Goal: Task Accomplishment & Management: Use online tool/utility

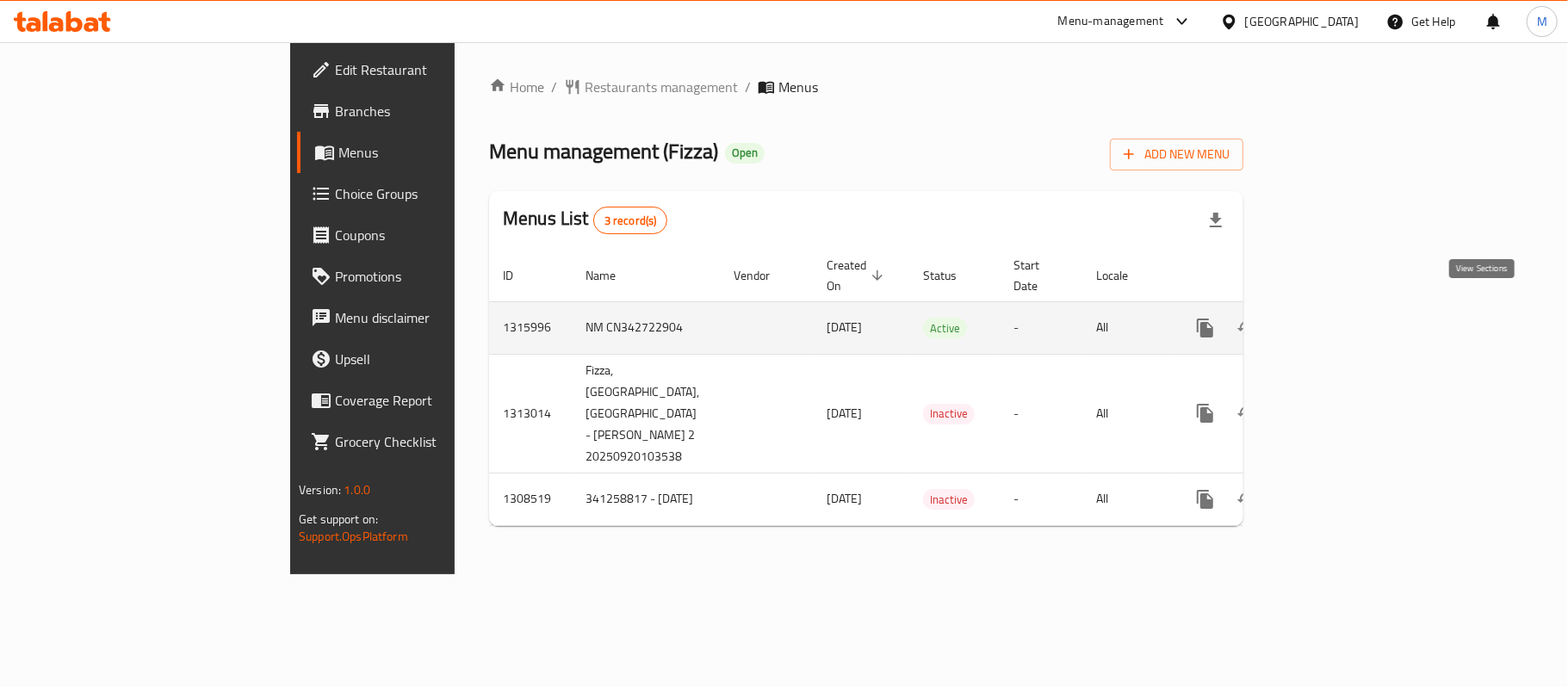
click at [1340, 318] on icon "enhanced table" at bounding box center [1329, 328] width 21 height 21
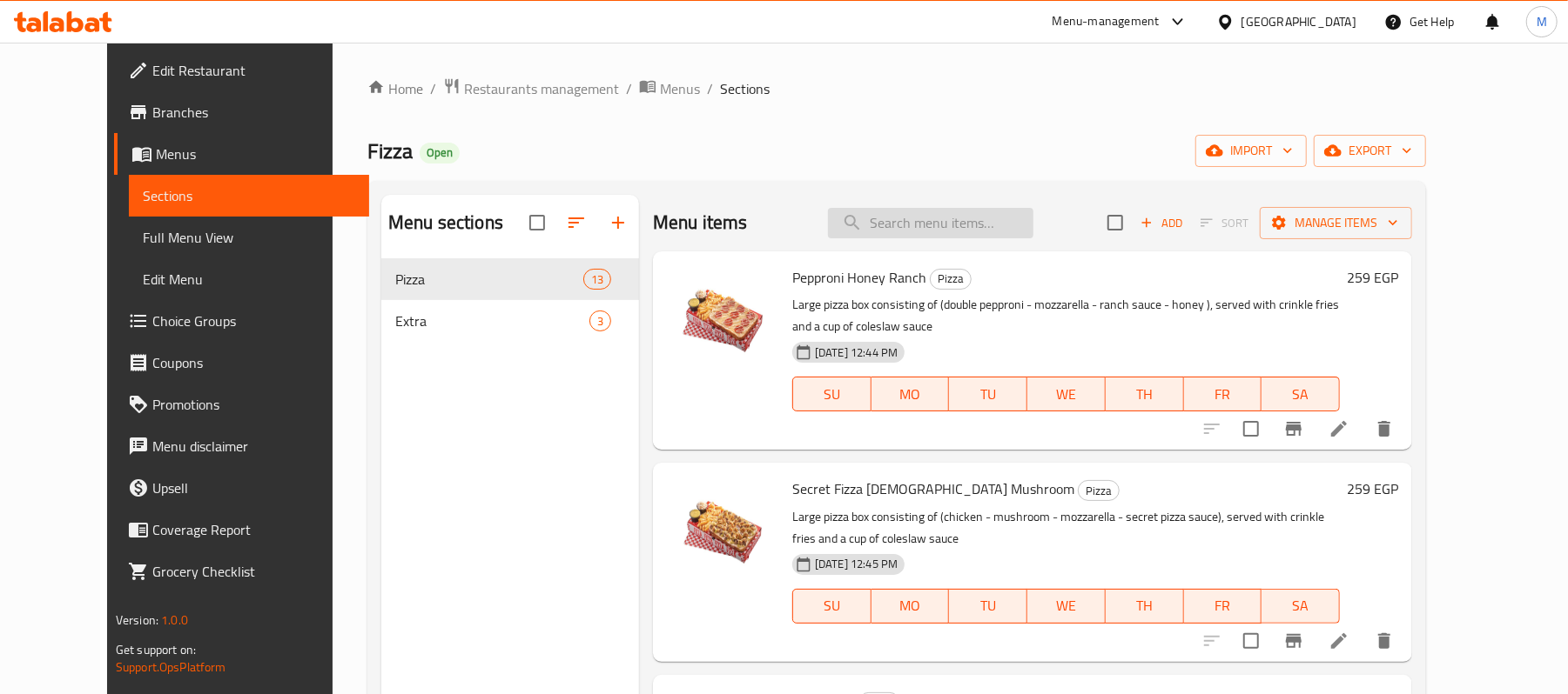
click at [990, 214] on input "search" at bounding box center [931, 222] width 206 height 31
paste input "Chicken Barbecue"
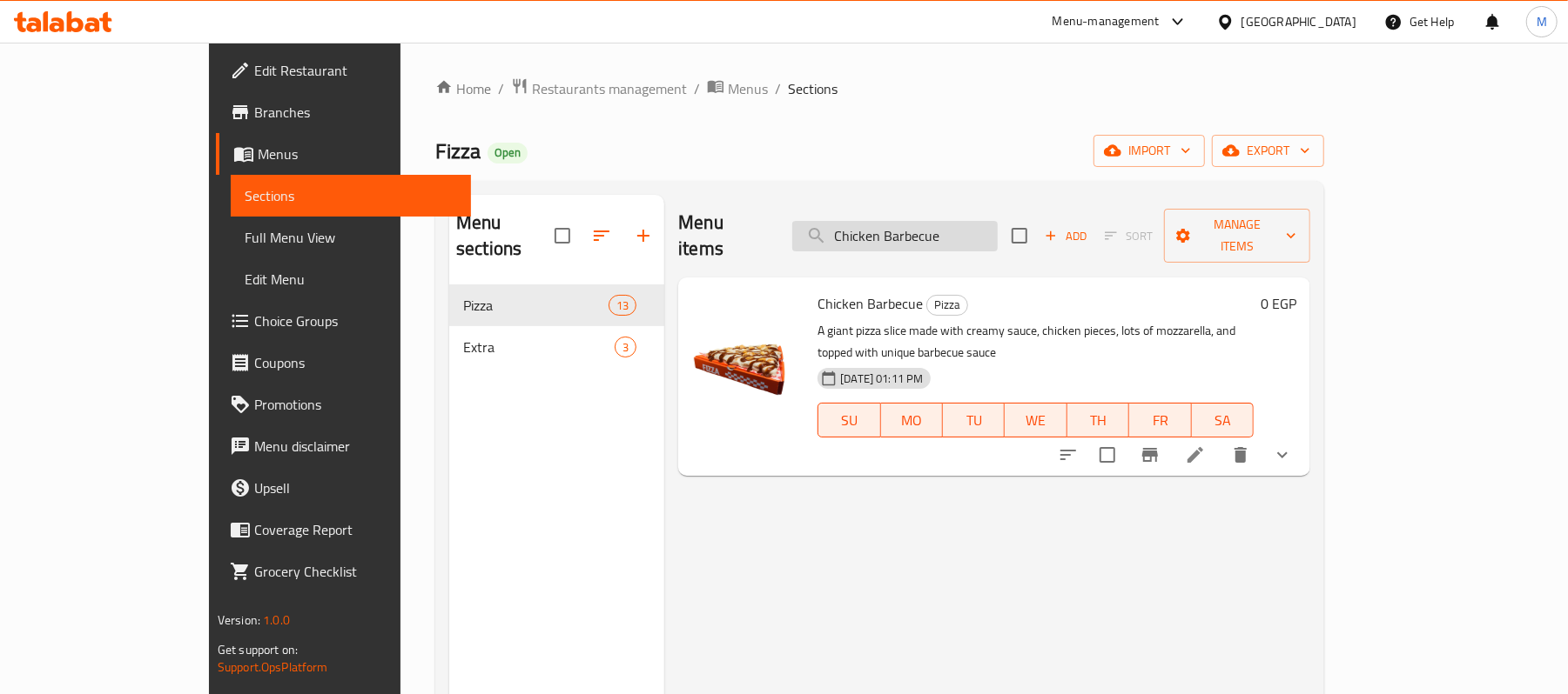
click at [997, 221] on input "Chicken Barbecue" at bounding box center [895, 236] width 206 height 31
paste input "Truffle Mushroom Chicken"
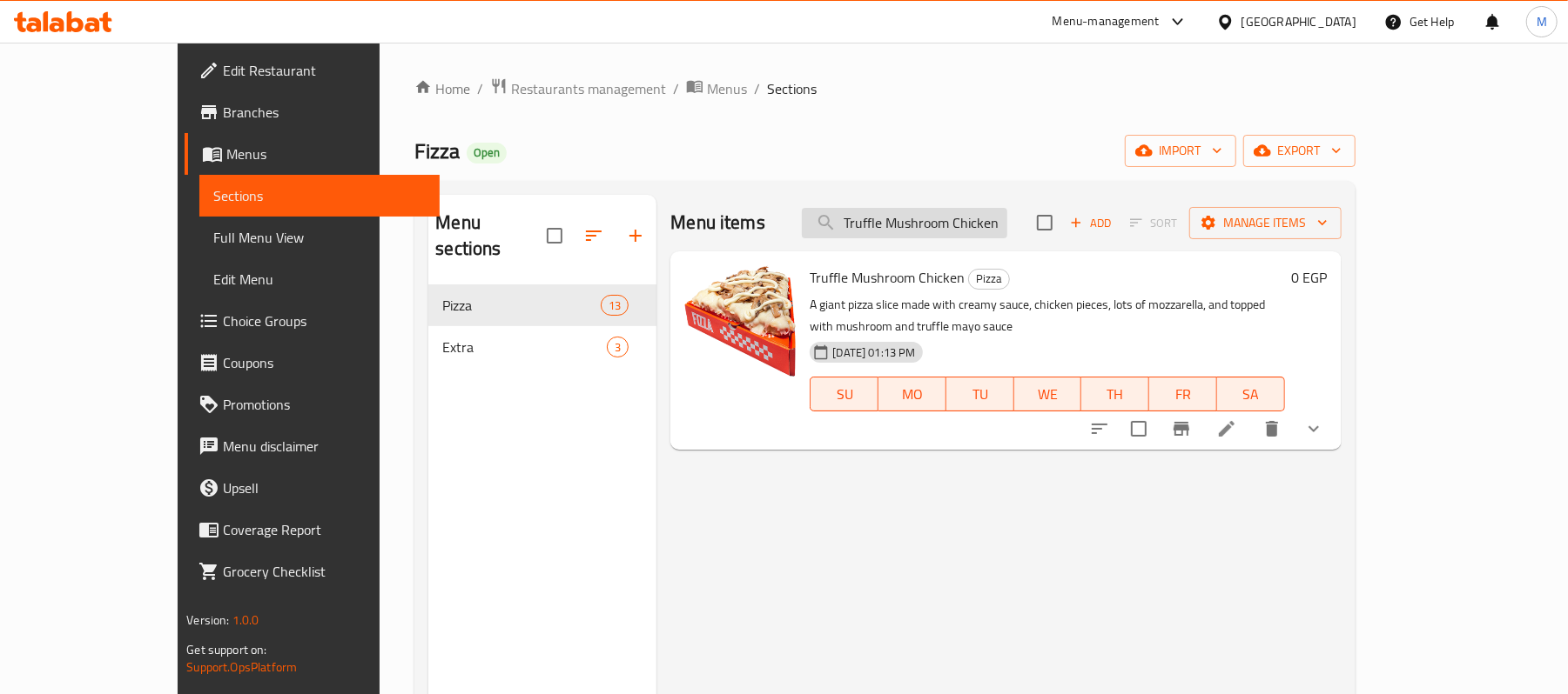
click at [969, 222] on input "Truffle Mushroom Chicken" at bounding box center [904, 222] width 206 height 31
paste input "Coleslaw"
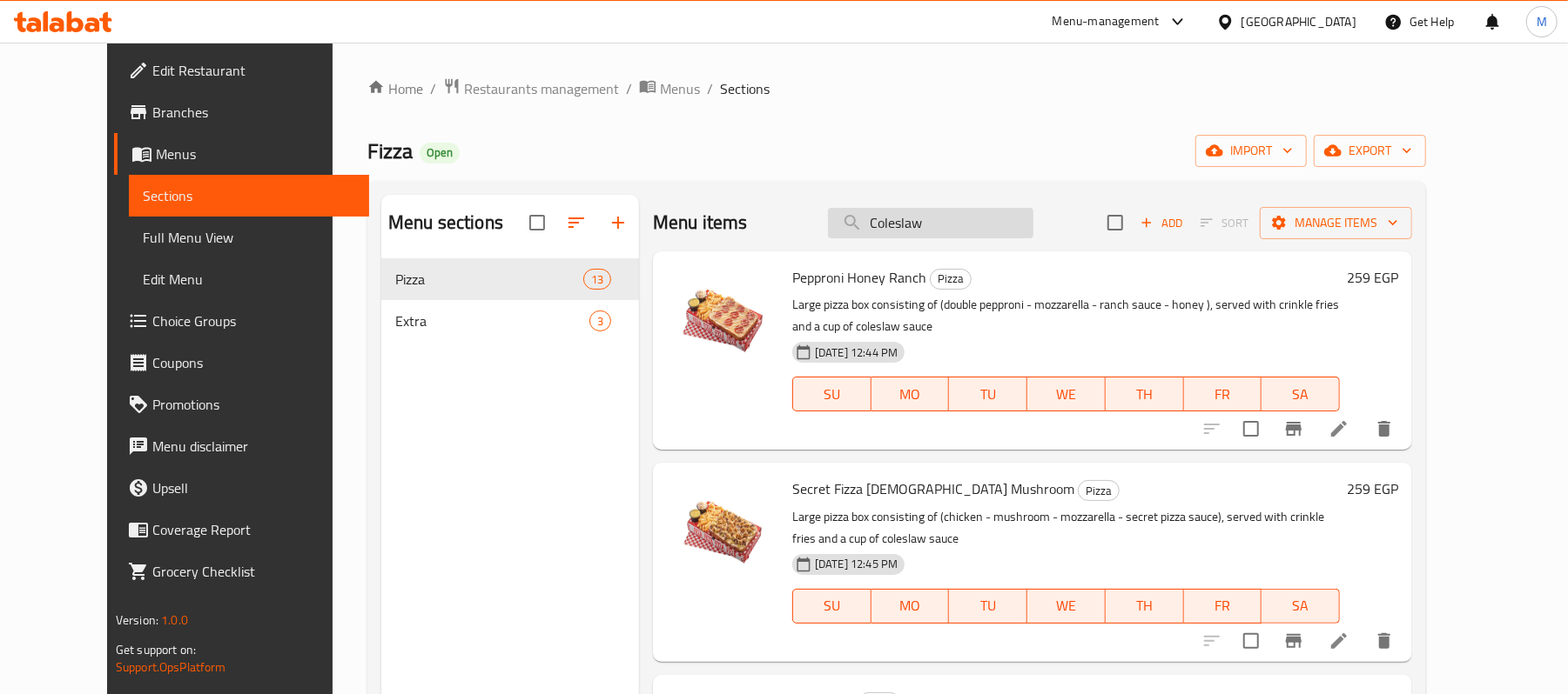
click at [975, 210] on input "Coleslaw" at bounding box center [931, 222] width 206 height 31
paste input "Jar Sauce"
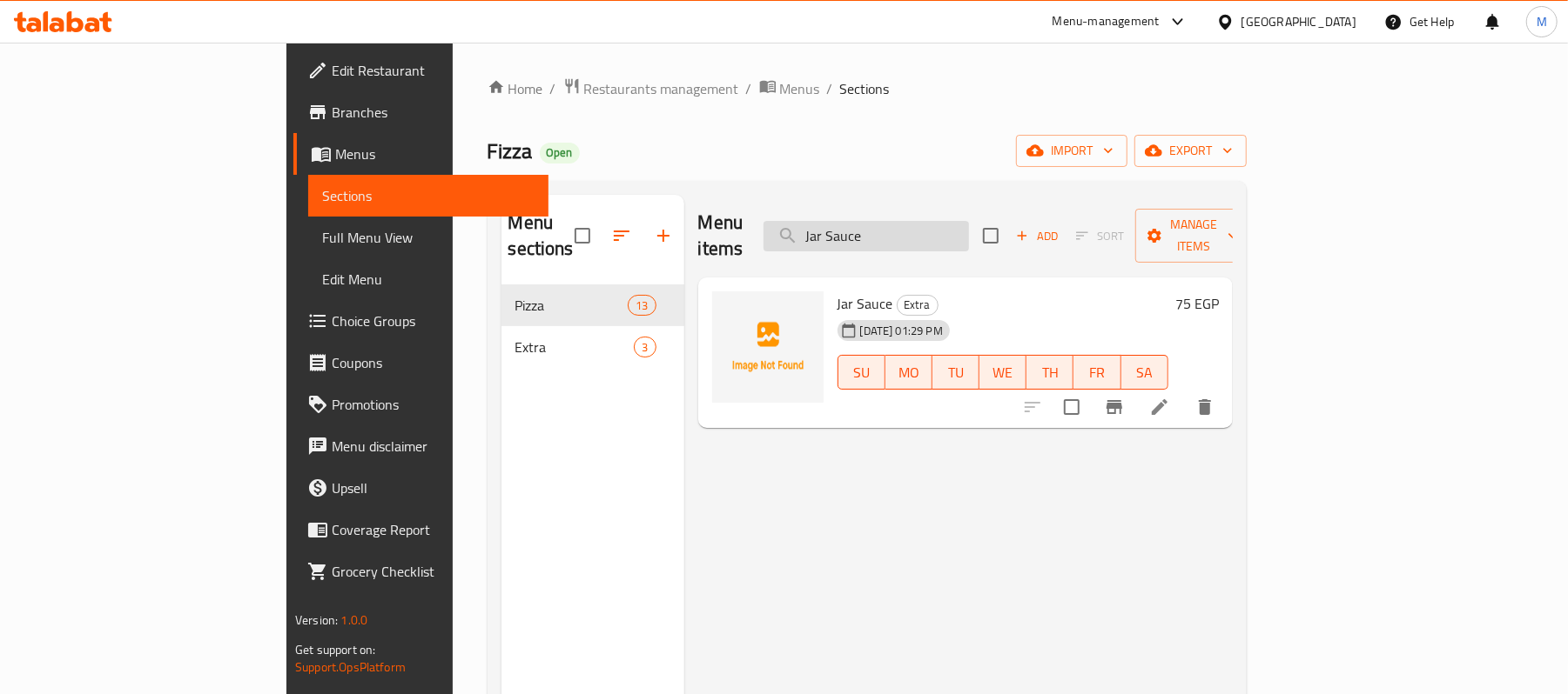
click at [968, 221] on input "Jar Sauce" at bounding box center [867, 236] width 206 height 31
paste input "V Cola"
type input "V Cola"
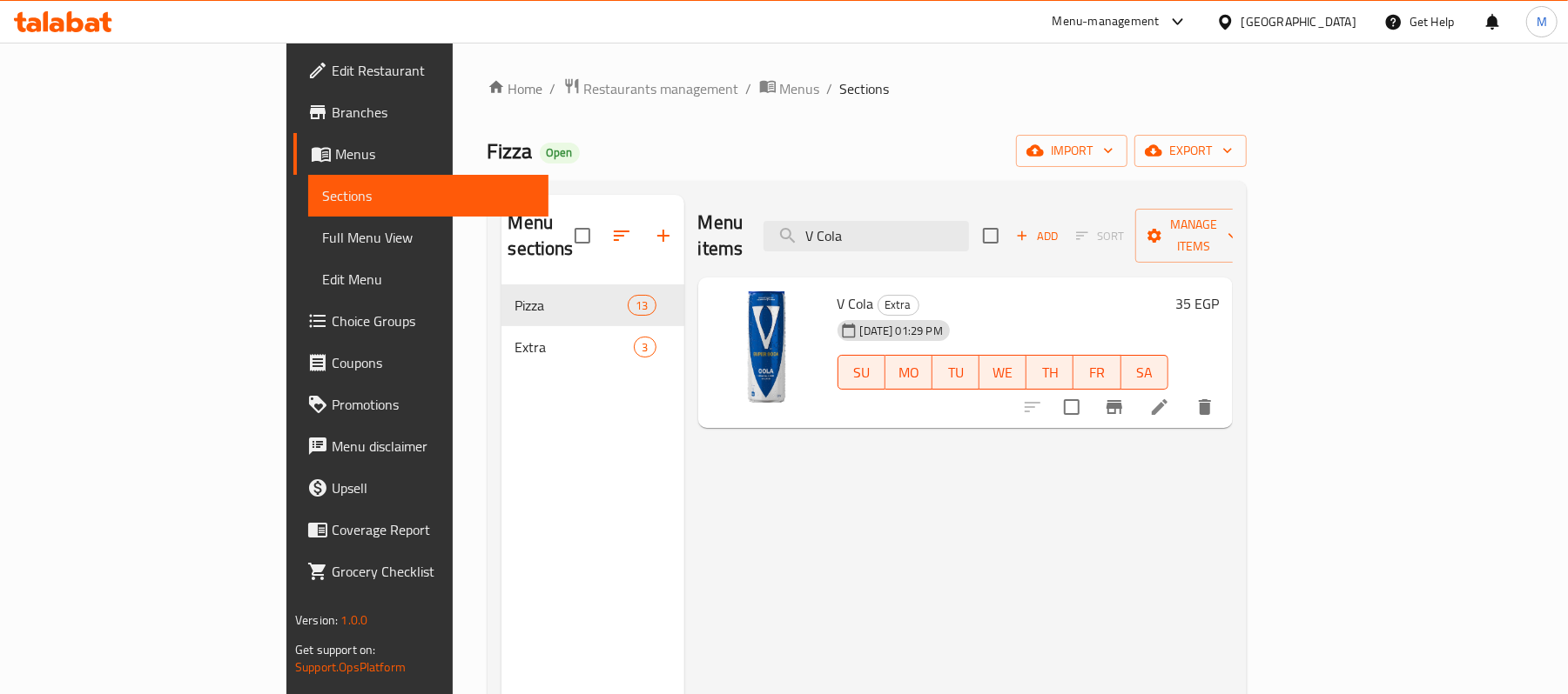
click at [1106, 132] on div "Home / Restaurants management / Menus / Sections Fizza Open import export Menu …" at bounding box center [867, 489] width 759 height 825
click at [1233, 150] on span "export" at bounding box center [1190, 151] width 84 height 22
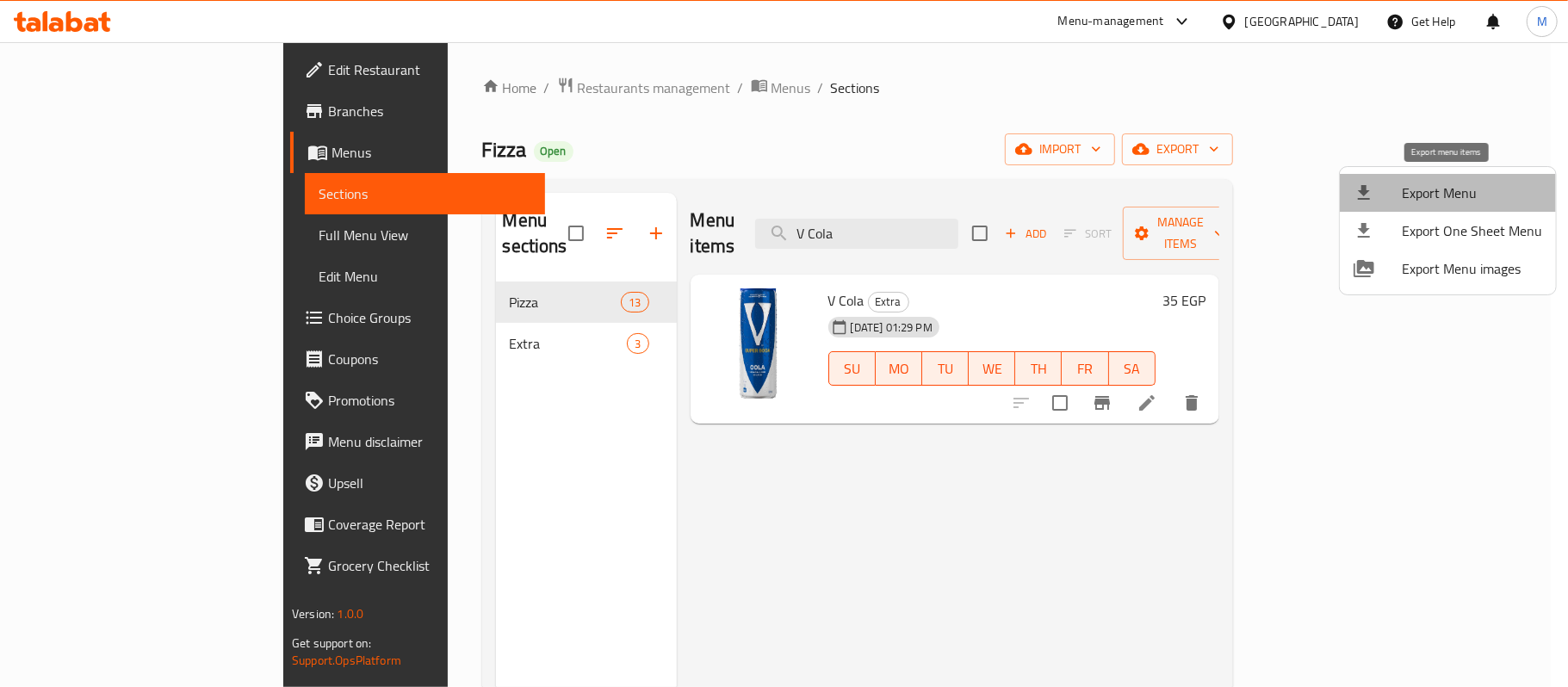
click at [1485, 187] on span "Export Menu" at bounding box center [1472, 193] width 140 height 21
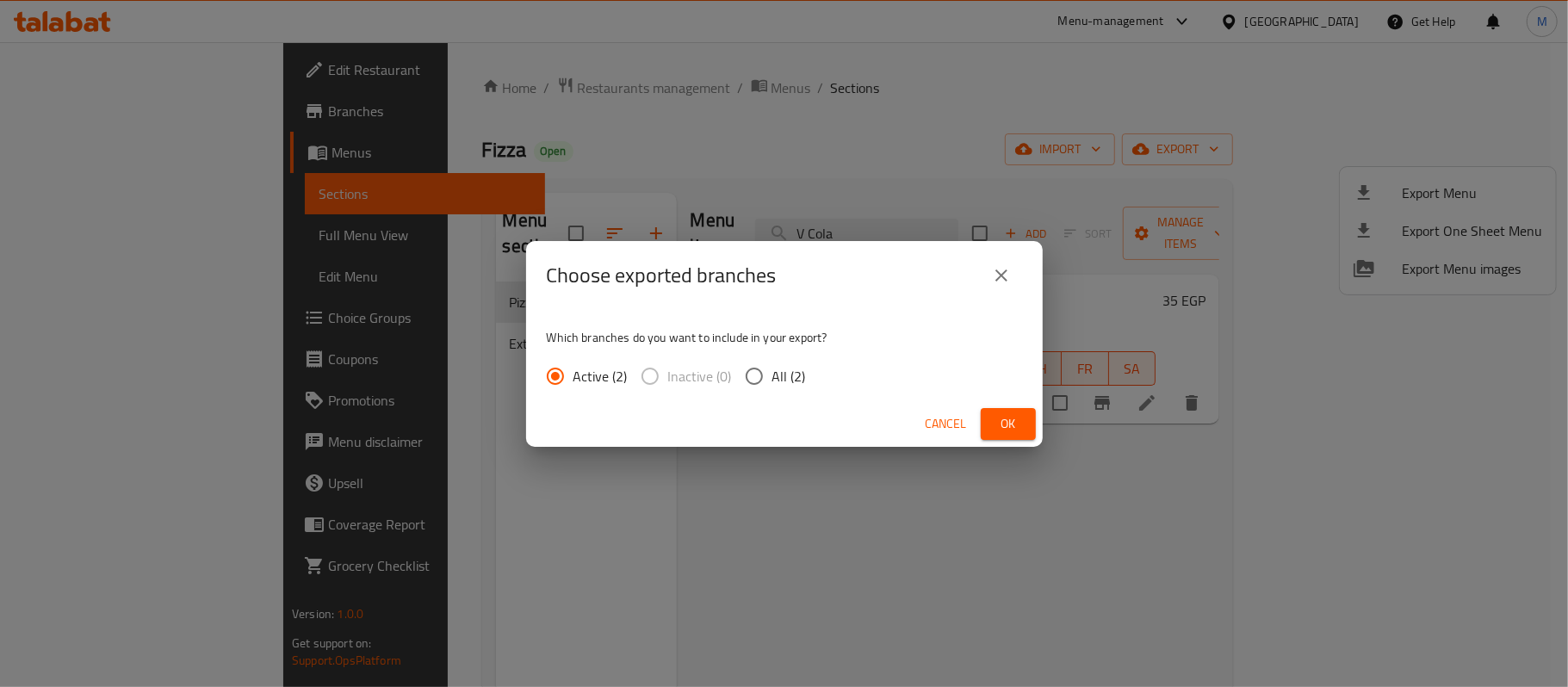
click at [776, 377] on span "All (2)" at bounding box center [789, 376] width 33 height 21
click at [772, 377] on input "All (2)" at bounding box center [754, 376] width 36 height 36
radio input "true"
click at [1010, 419] on span "Ok" at bounding box center [1008, 424] width 27 height 22
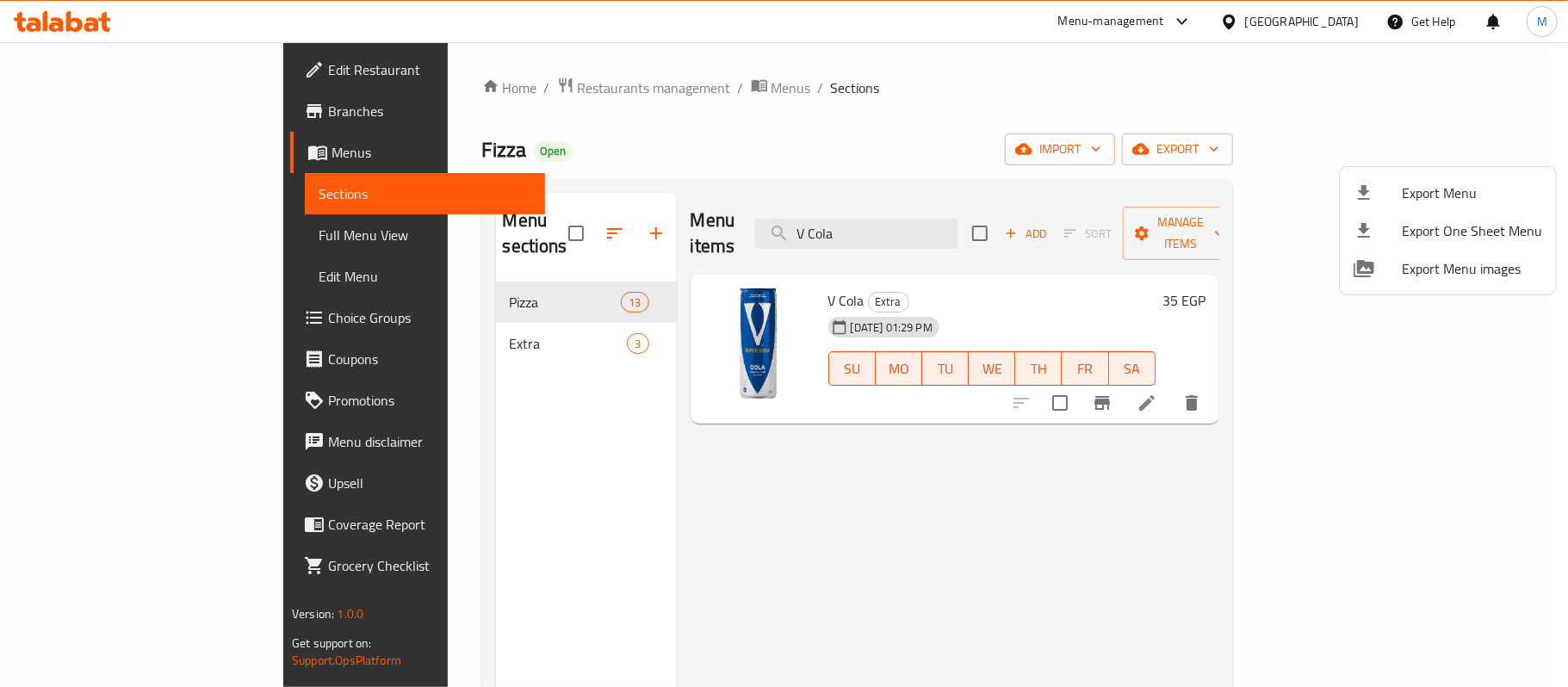
click at [608, 91] on div at bounding box center [784, 344] width 1568 height 687
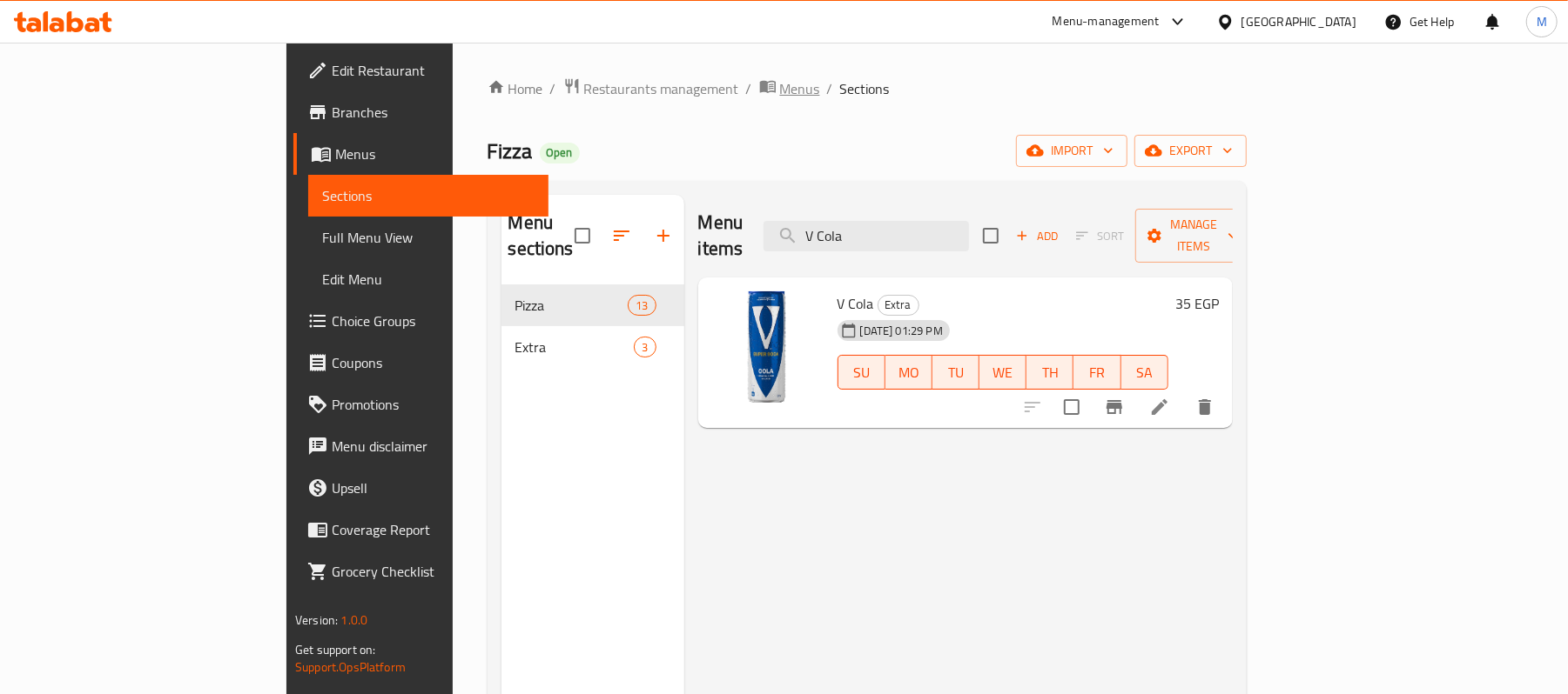
click at [780, 92] on span "Menus" at bounding box center [799, 88] width 40 height 21
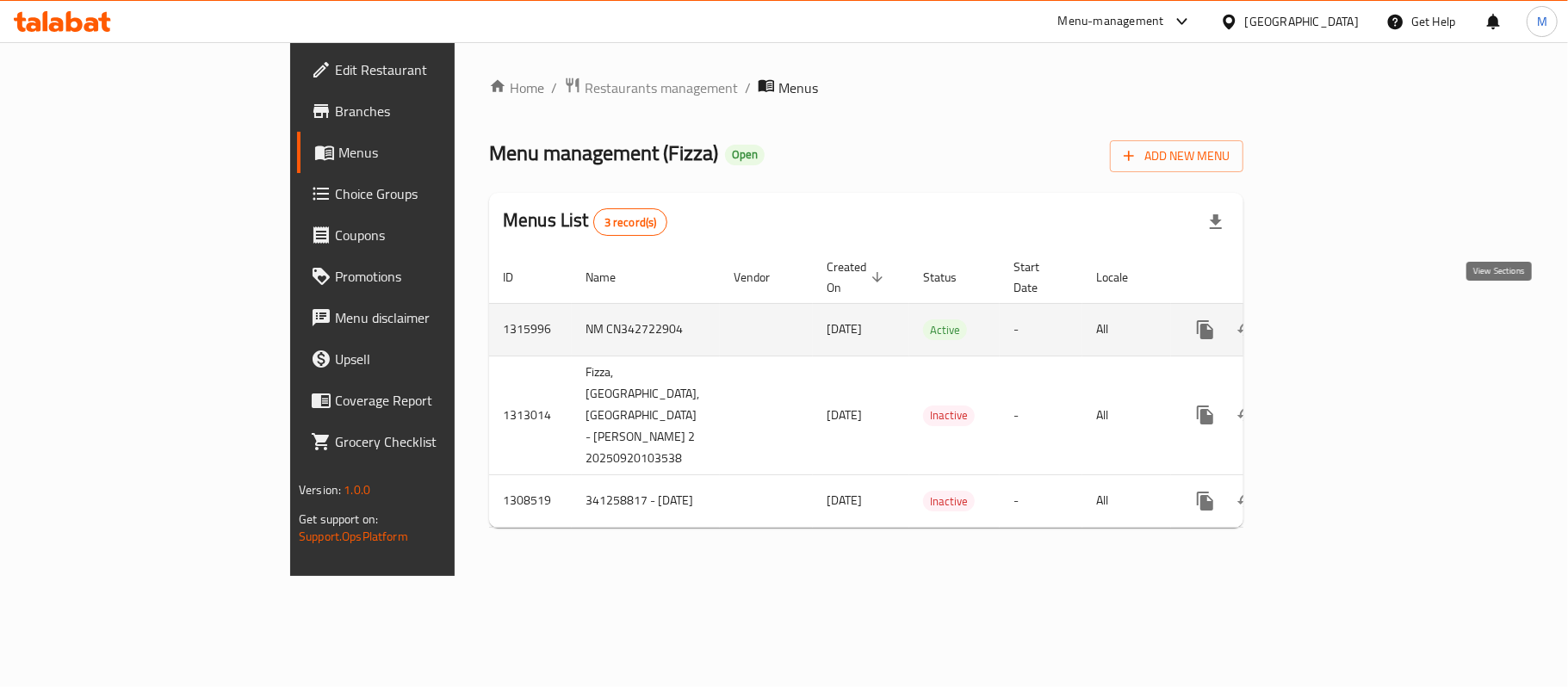
click at [1340, 319] on icon "enhanced table" at bounding box center [1329, 329] width 21 height 21
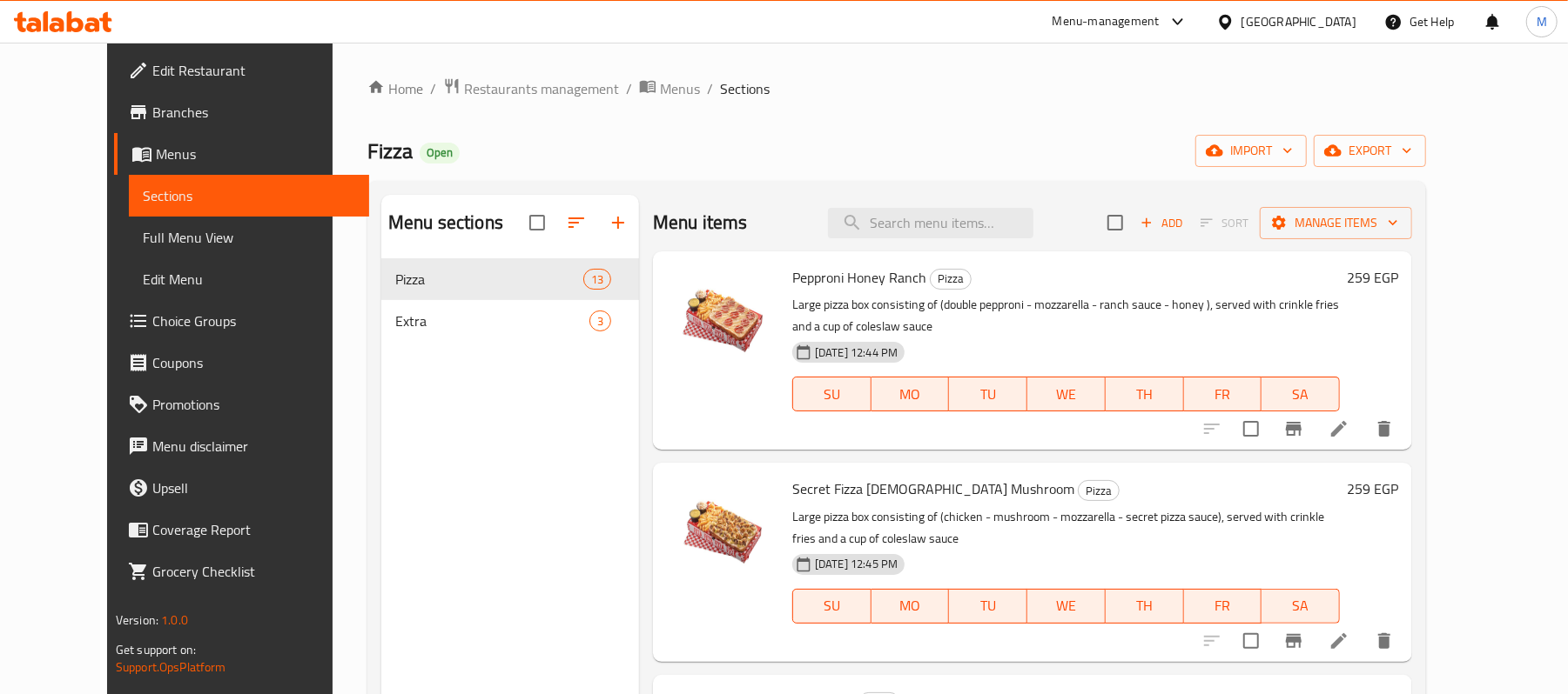
click at [142, 234] on span "Full Menu View" at bounding box center [248, 237] width 213 height 21
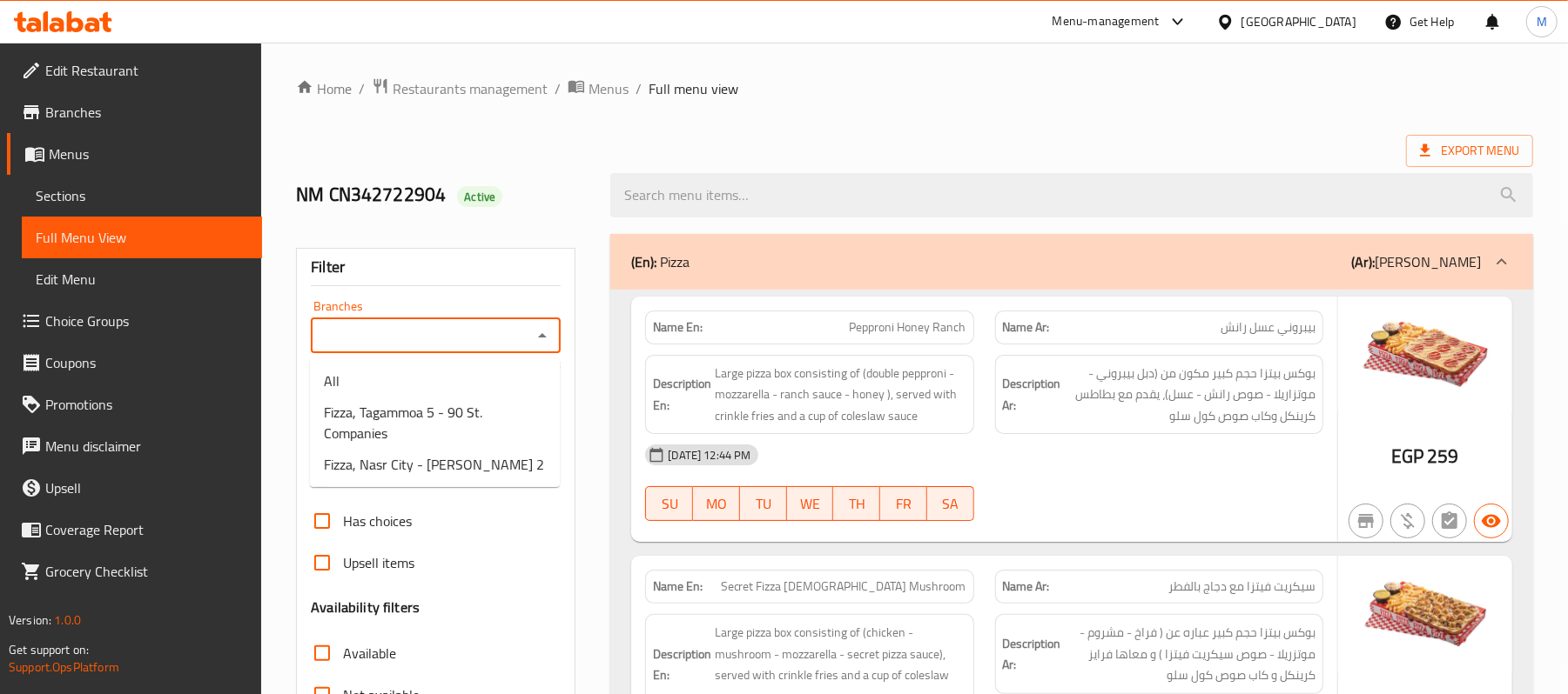
click at [515, 335] on input "Branches" at bounding box center [420, 335] width 211 height 25
click at [458, 405] on span "Fizza, Tagammoa 5 - 90 St. Companies" at bounding box center [434, 423] width 222 height 42
type input "Fizza, Tagammoa 5 - 90 St. Companies"
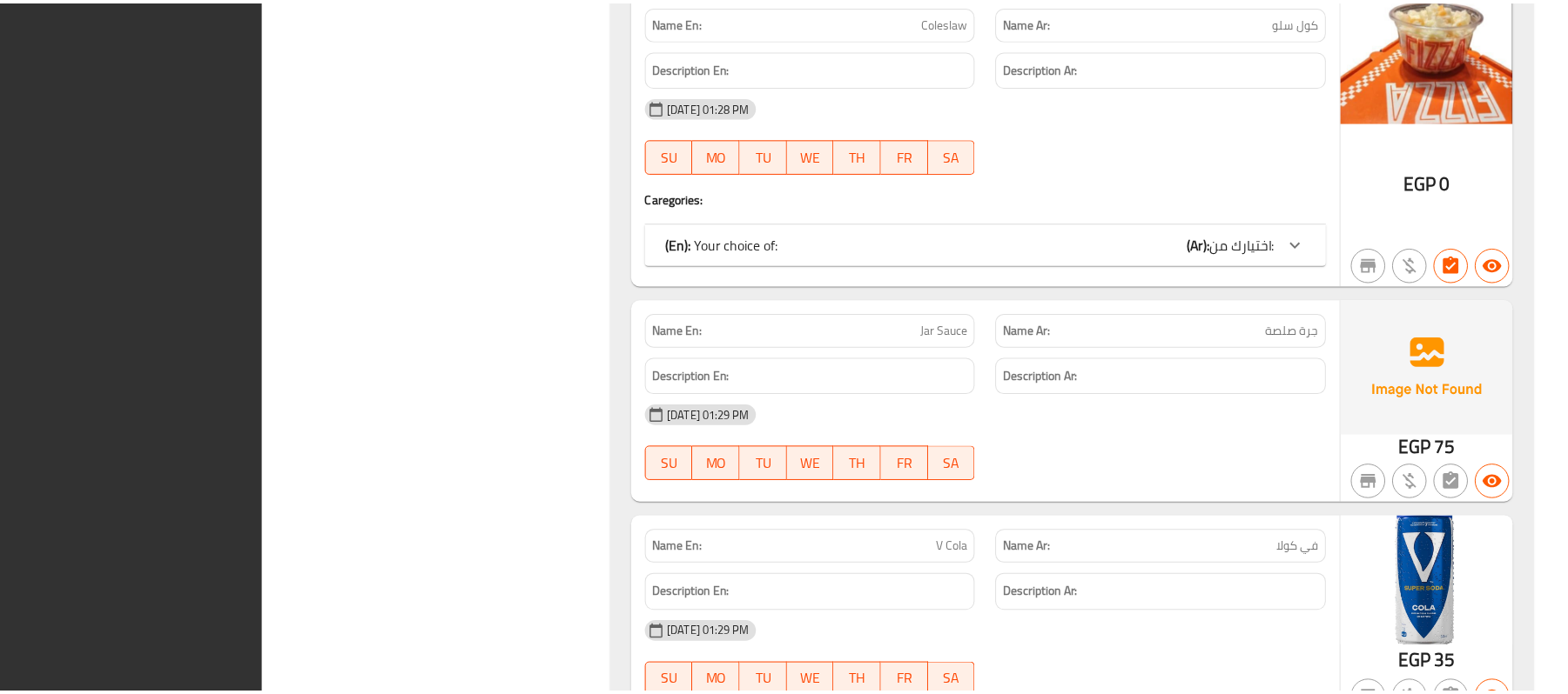
scroll to position [4781, 0]
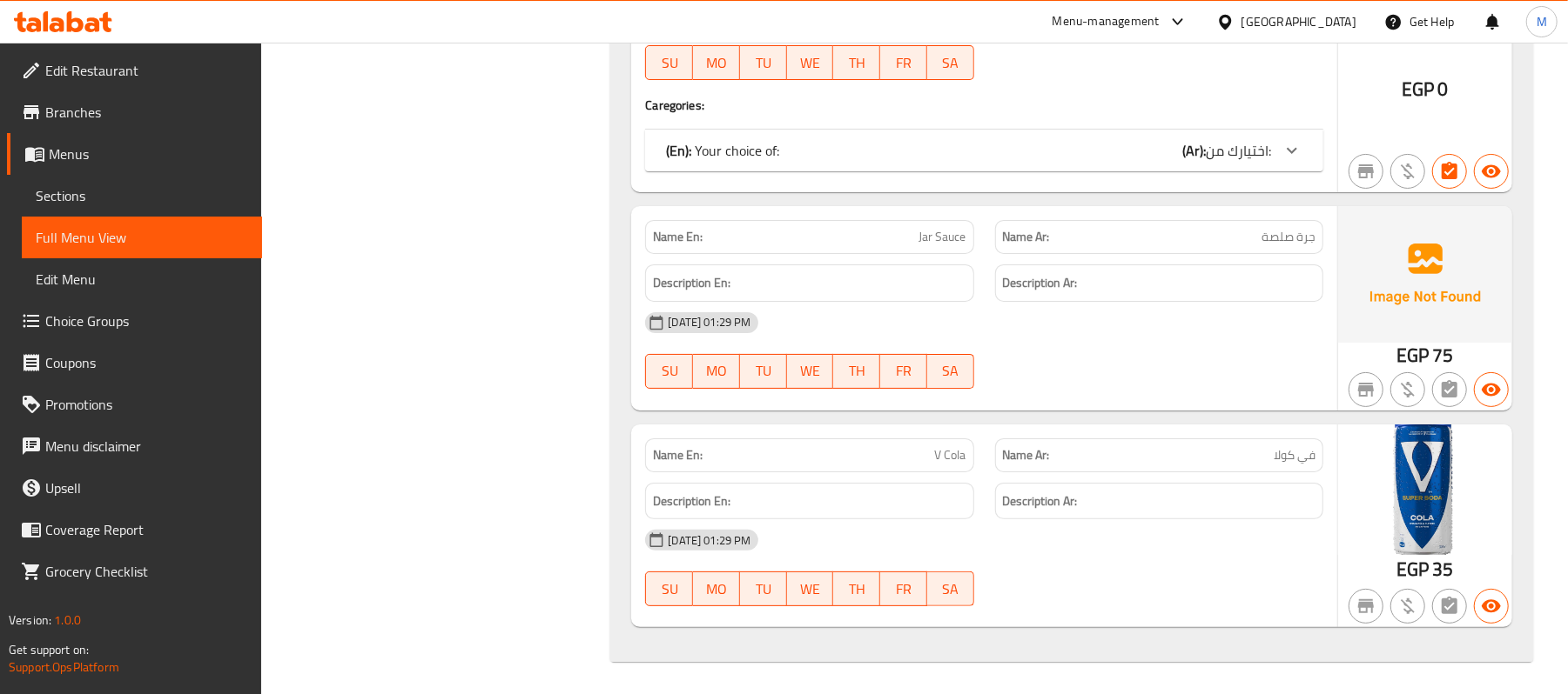
click at [1231, 21] on icon at bounding box center [1225, 21] width 12 height 15
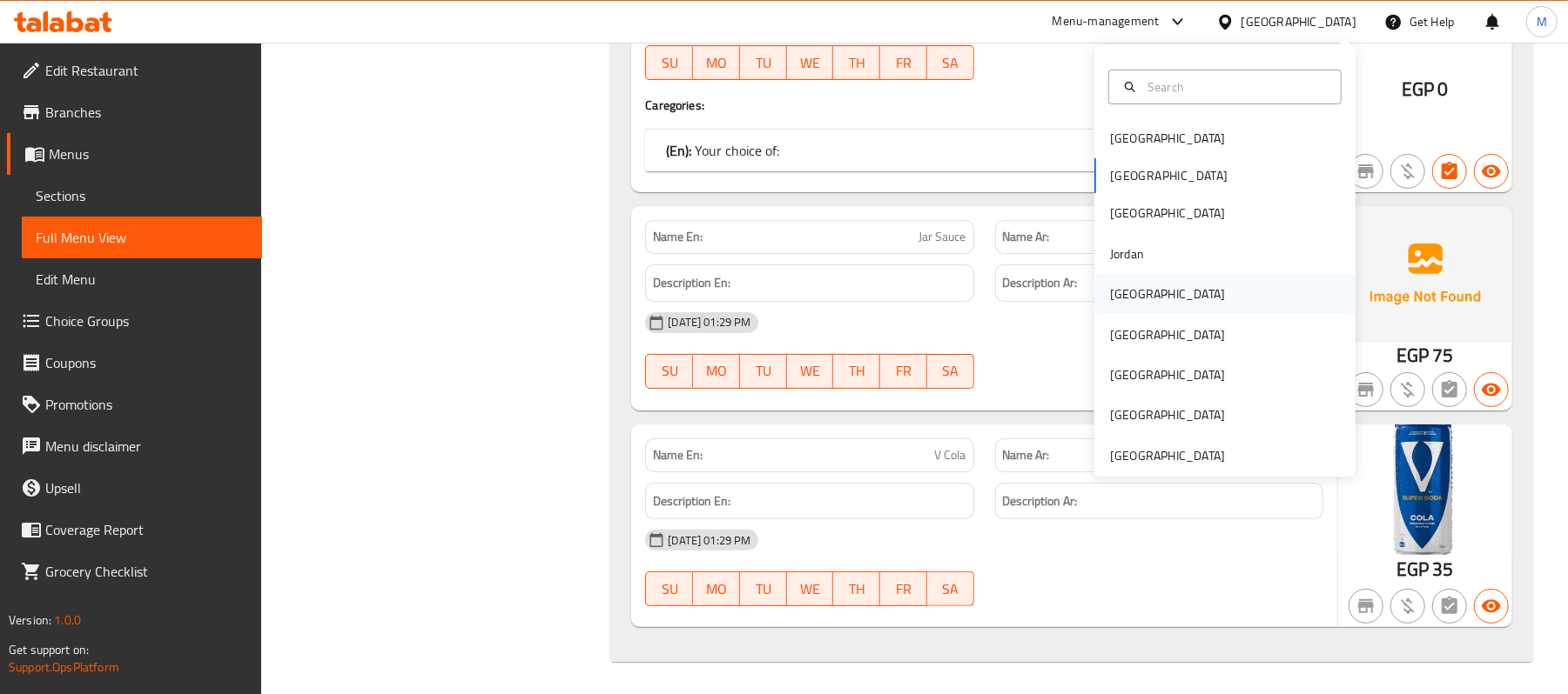
click at [1135, 287] on div "[GEOGRAPHIC_DATA]" at bounding box center [1167, 294] width 142 height 40
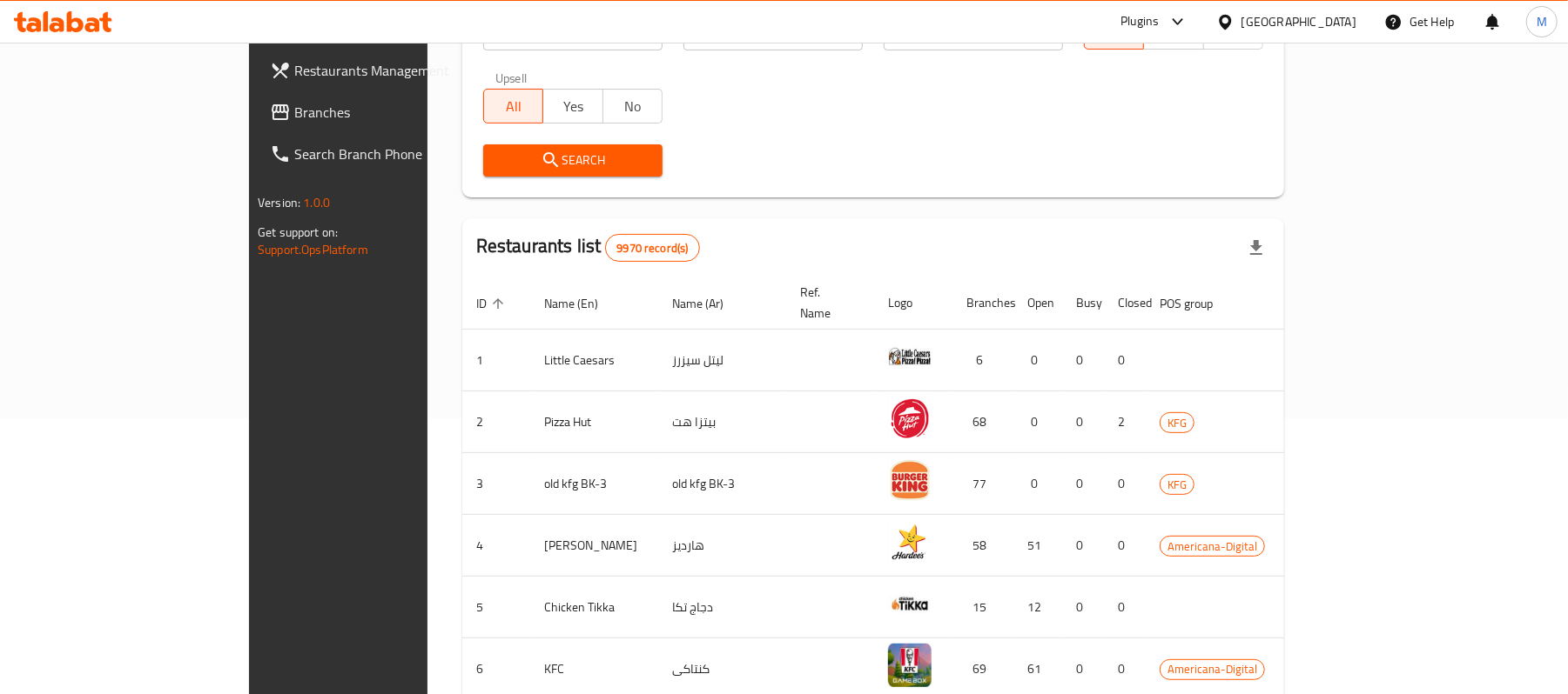
scroll to position [25, 0]
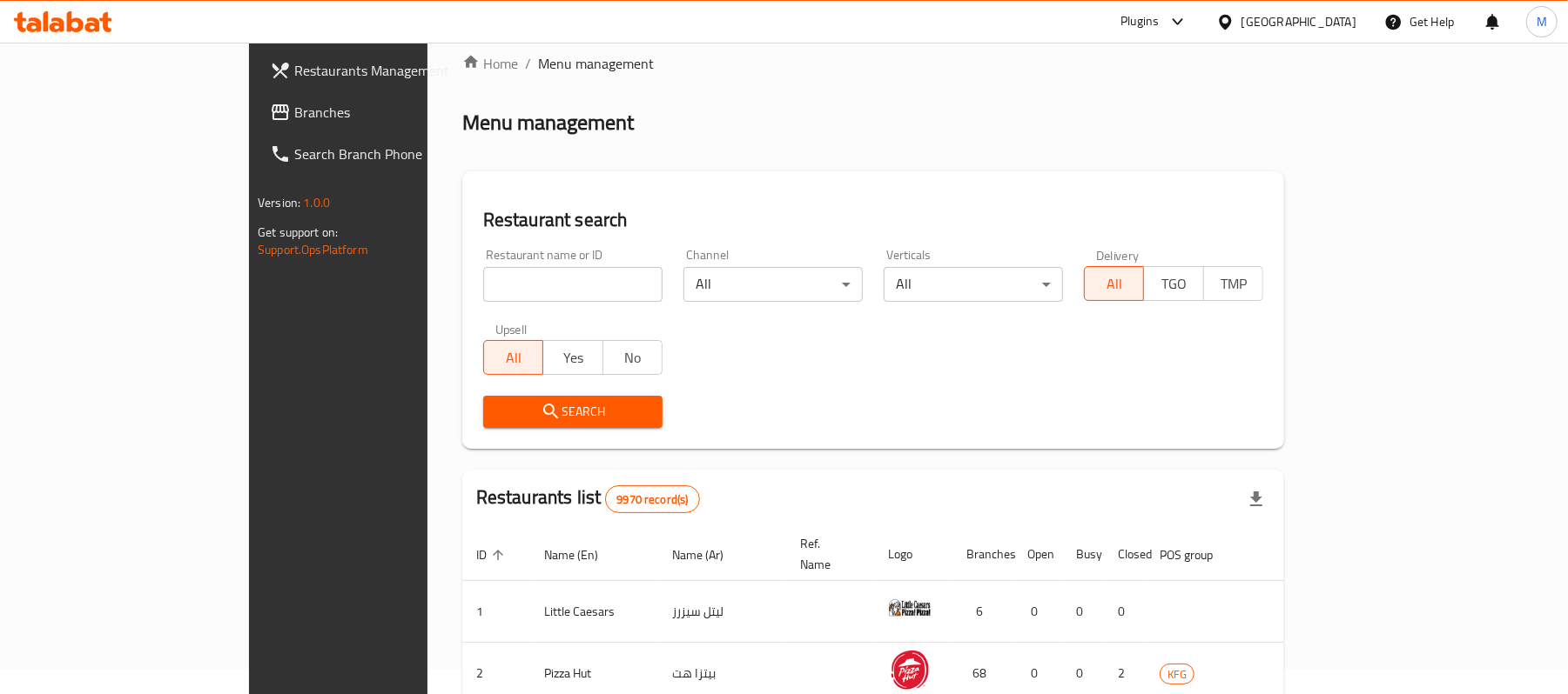
click at [483, 283] on input "search" at bounding box center [572, 284] width 179 height 35
paste input "21030"
type input "21030"
click button "Search" at bounding box center [572, 411] width 179 height 33
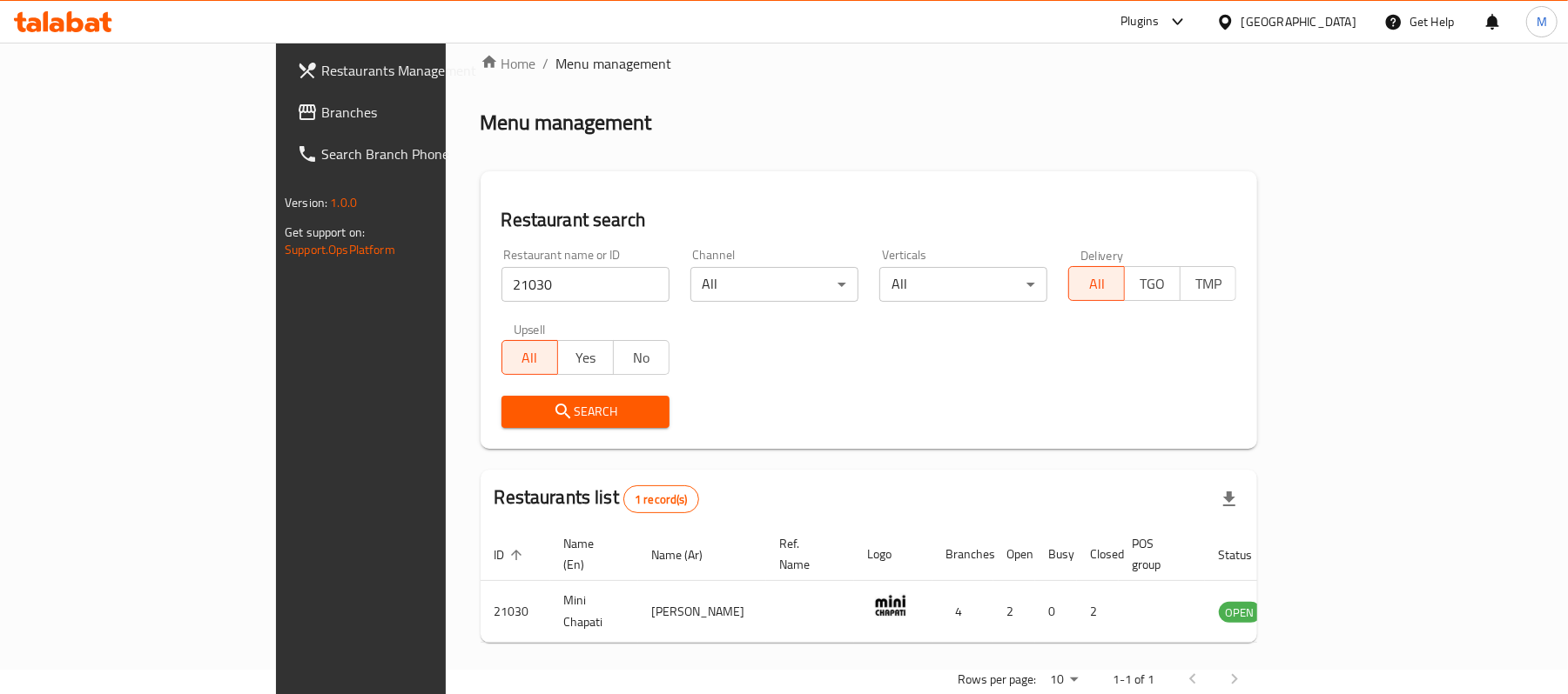
click at [1325, 29] on div "[GEOGRAPHIC_DATA]" at bounding box center [1299, 21] width 115 height 19
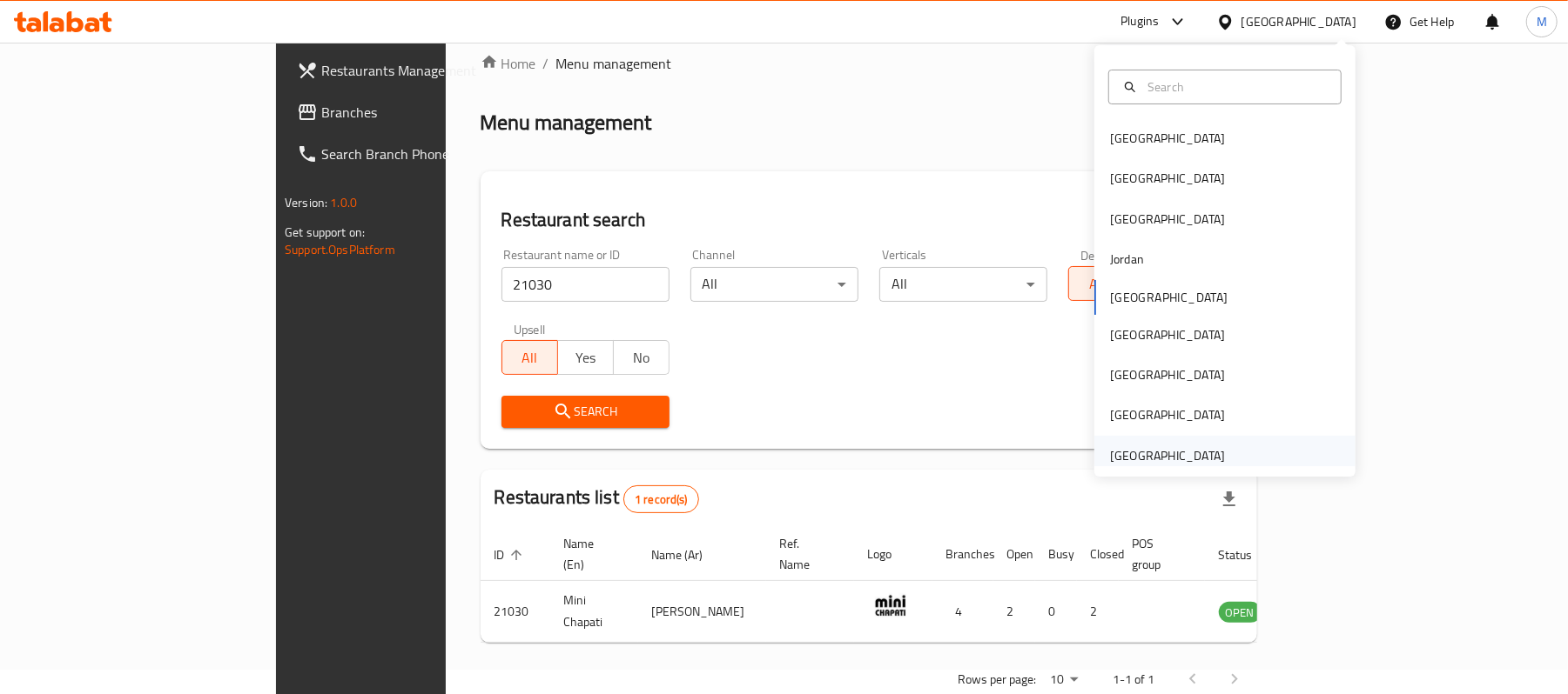
click at [1203, 443] on div "[GEOGRAPHIC_DATA]" at bounding box center [1167, 456] width 142 height 40
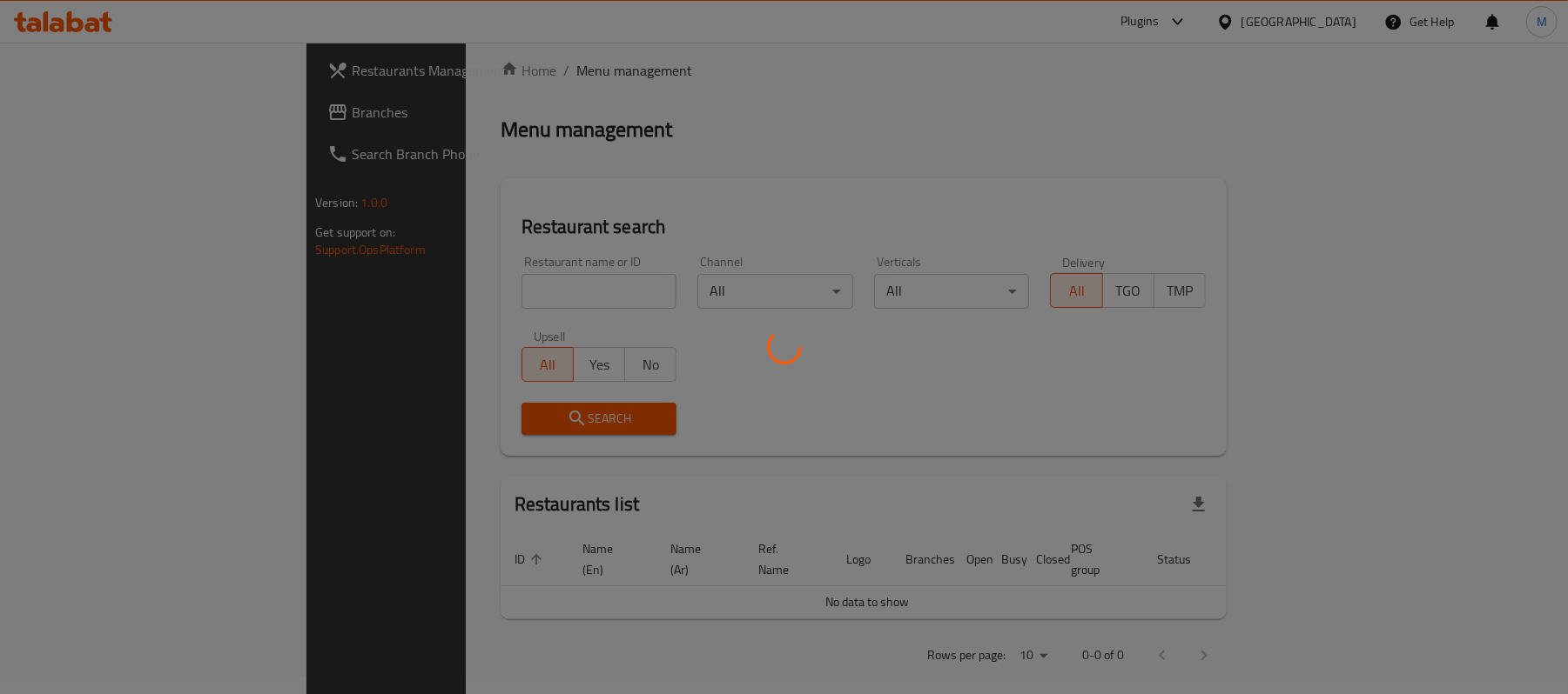
scroll to position [25, 0]
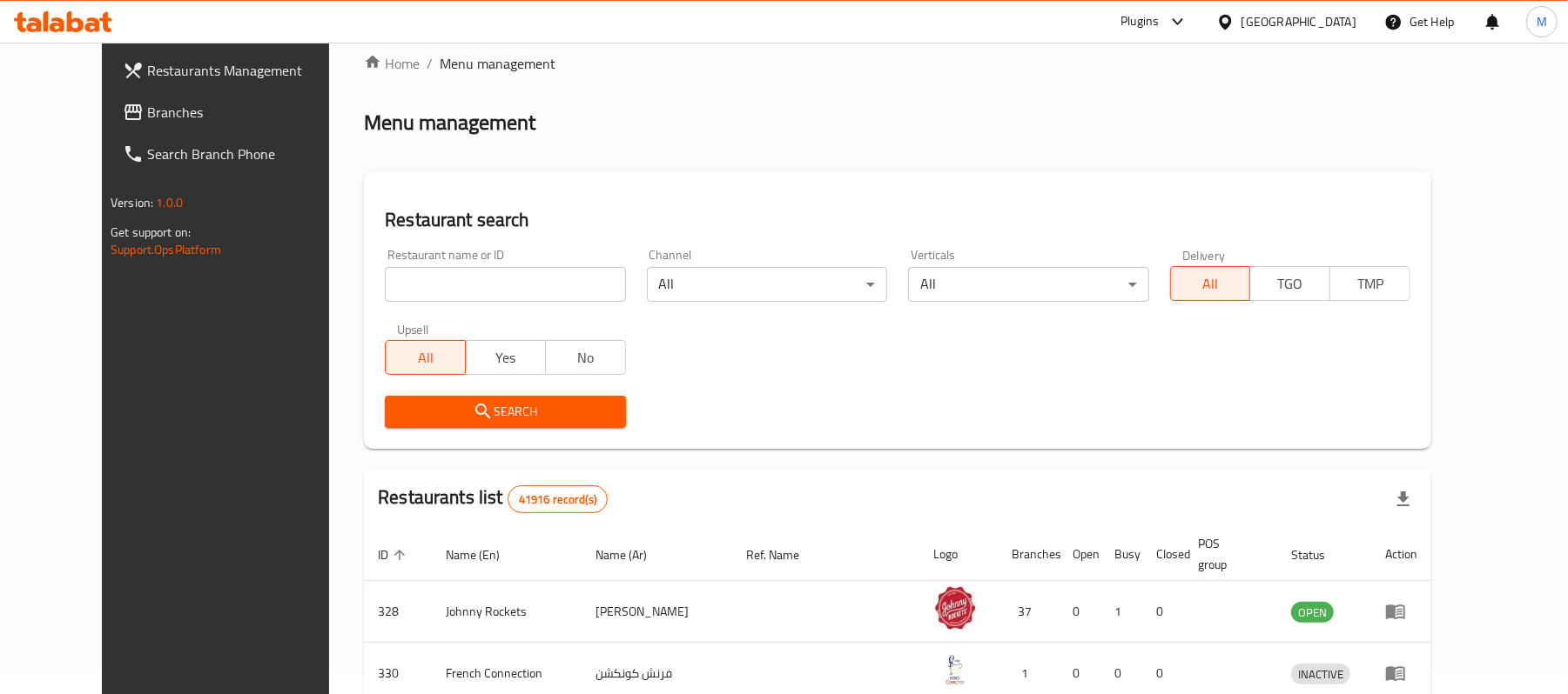
click at [496, 272] on input "search" at bounding box center [505, 284] width 240 height 35
paste input "778537"
type input "778537"
click button "Search" at bounding box center [505, 411] width 240 height 33
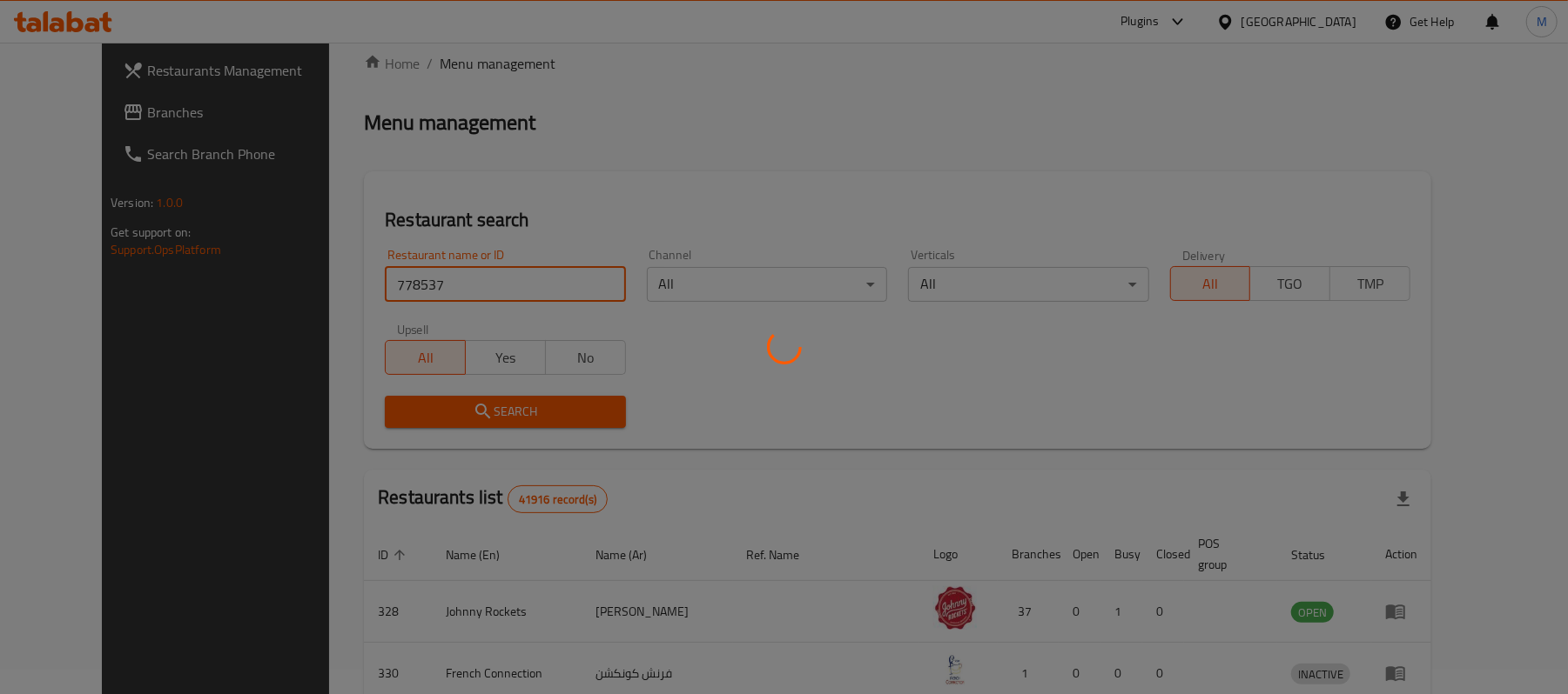
scroll to position [18, 0]
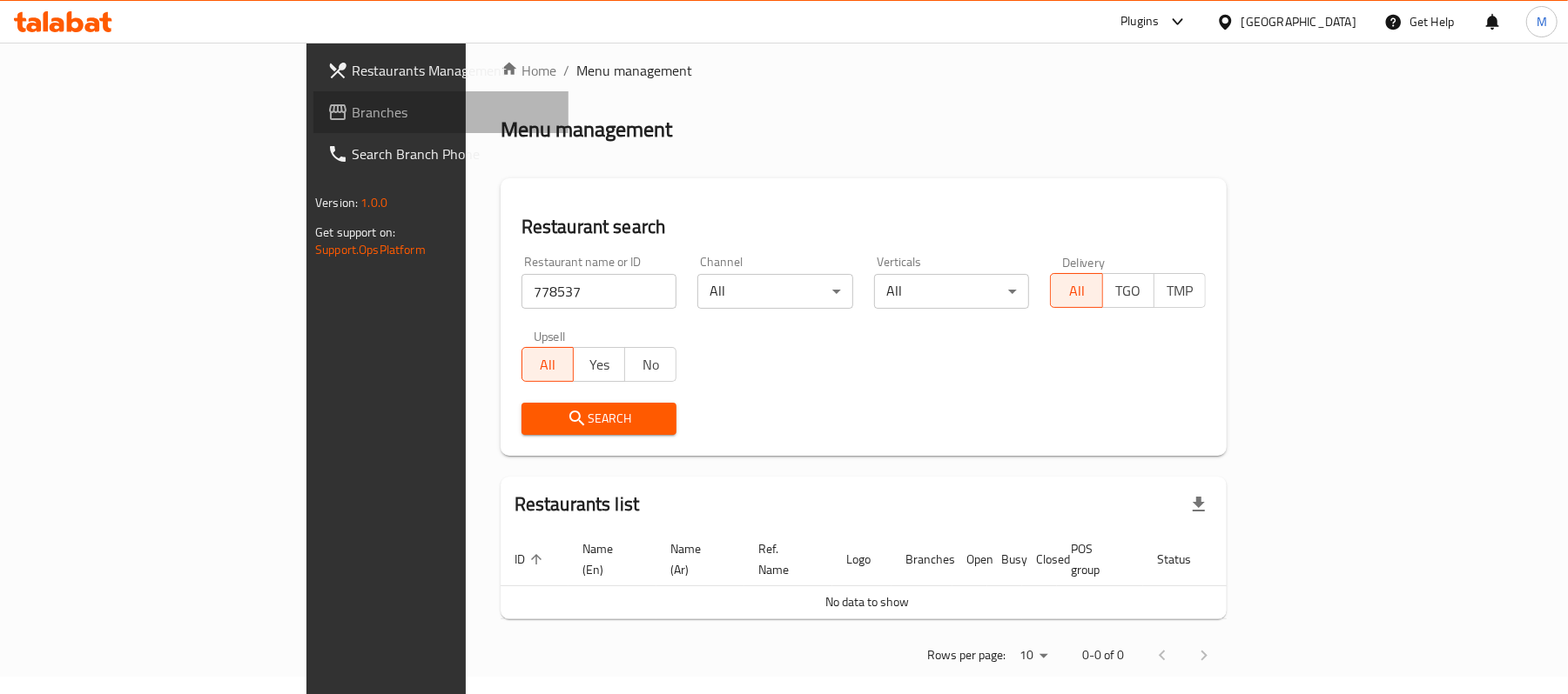
click at [327, 103] on icon at bounding box center [337, 112] width 21 height 21
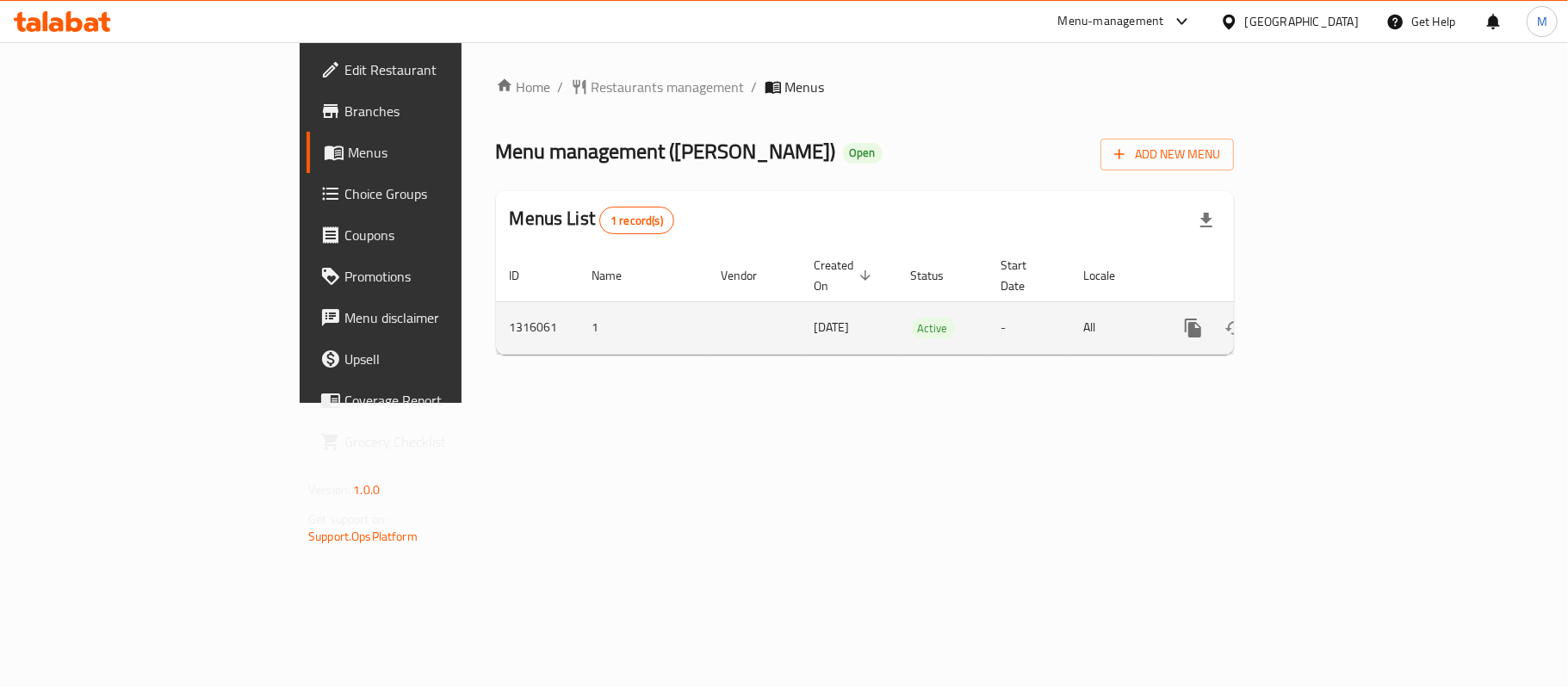
click at [1325, 320] on icon "enhanced table" at bounding box center [1317, 328] width 16 height 16
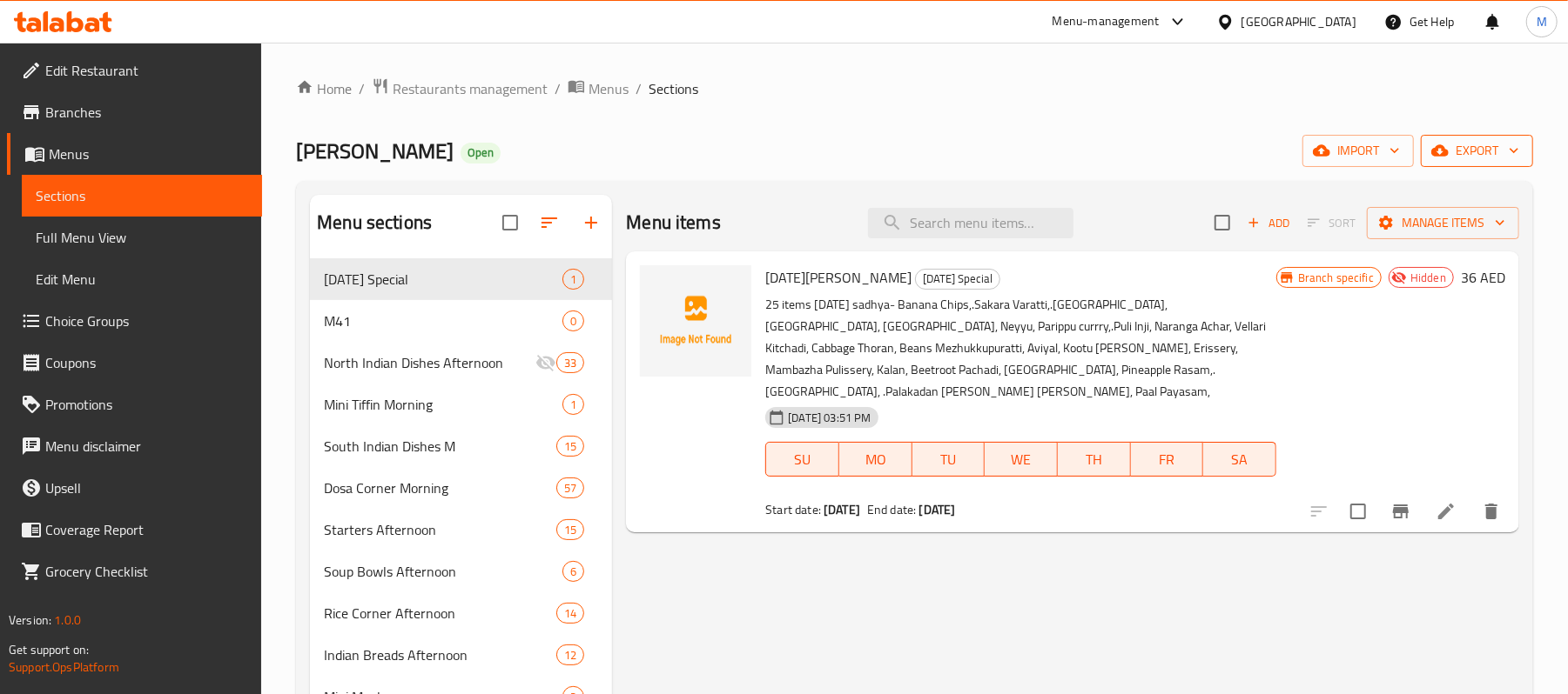
click at [1489, 154] on span "export" at bounding box center [1476, 151] width 84 height 22
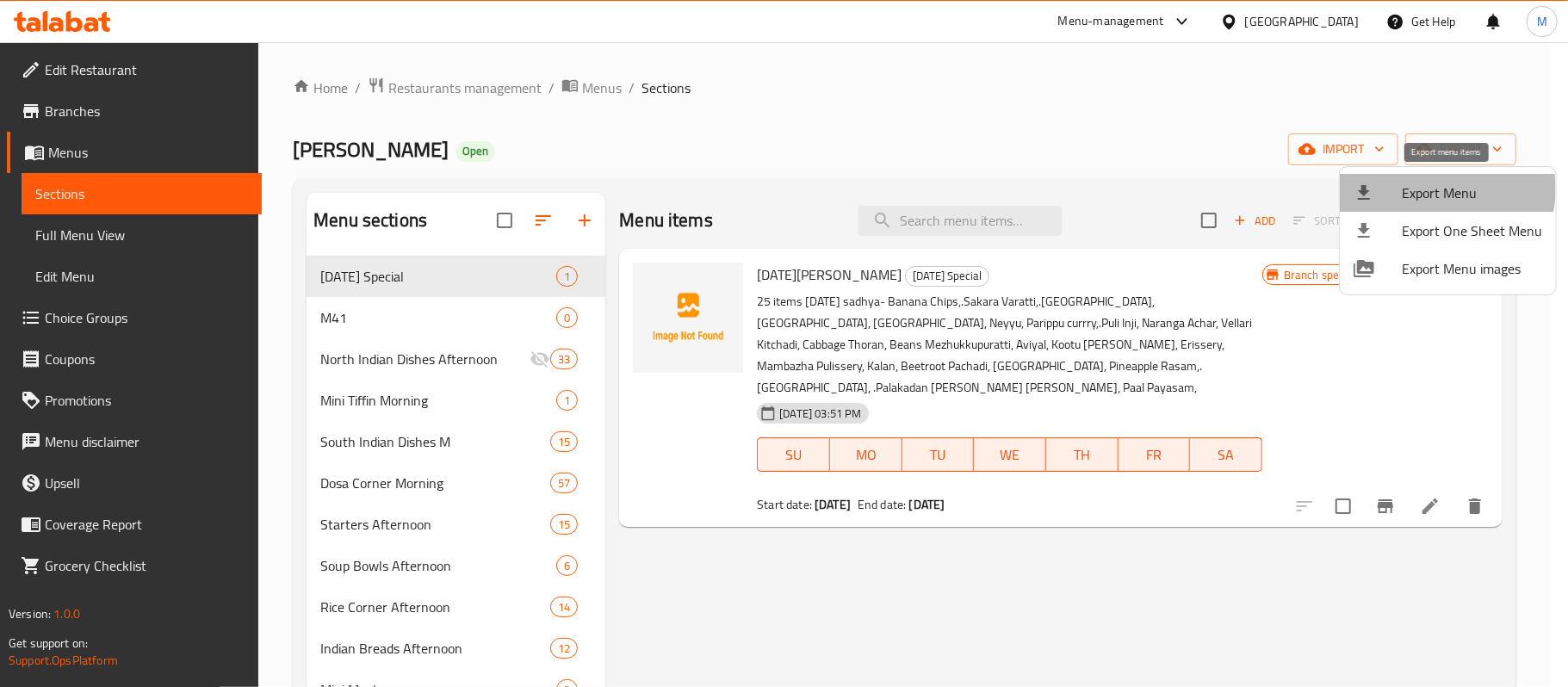
click at [1444, 190] on span "Export Menu" at bounding box center [1472, 193] width 140 height 21
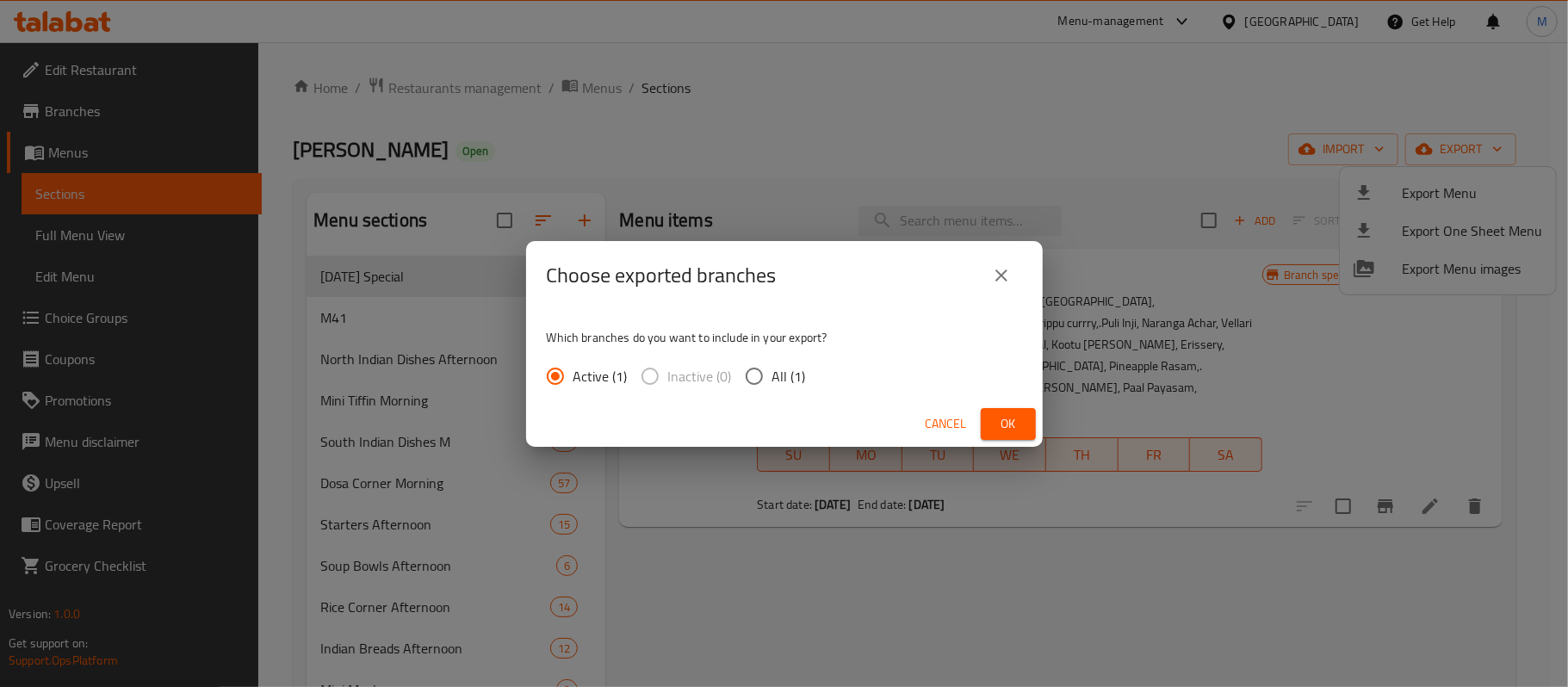
click at [789, 374] on span "All (1)" at bounding box center [789, 376] width 33 height 21
click at [772, 374] on input "All (1)" at bounding box center [754, 376] width 36 height 36
radio input "true"
click at [1013, 422] on span "Ok" at bounding box center [1008, 424] width 27 height 22
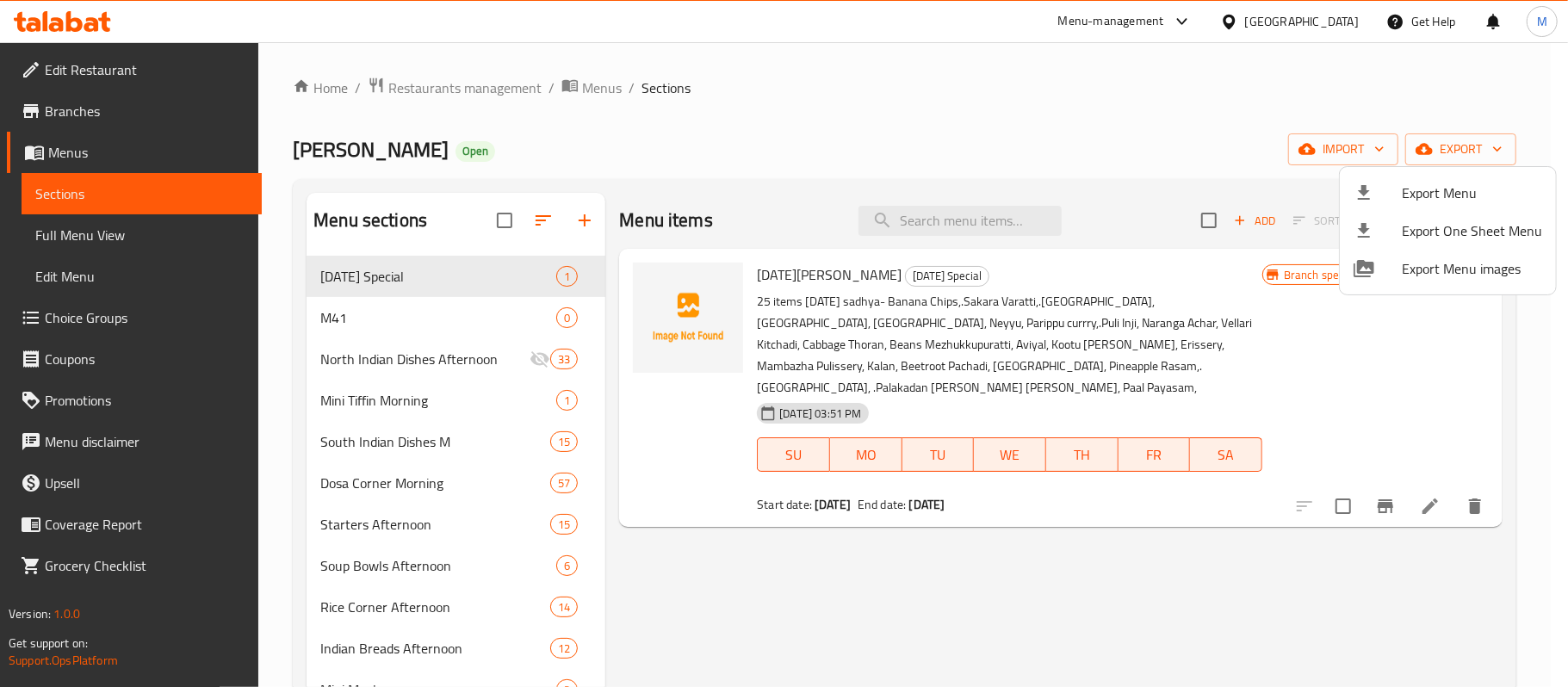
click at [598, 95] on div at bounding box center [784, 344] width 1568 height 687
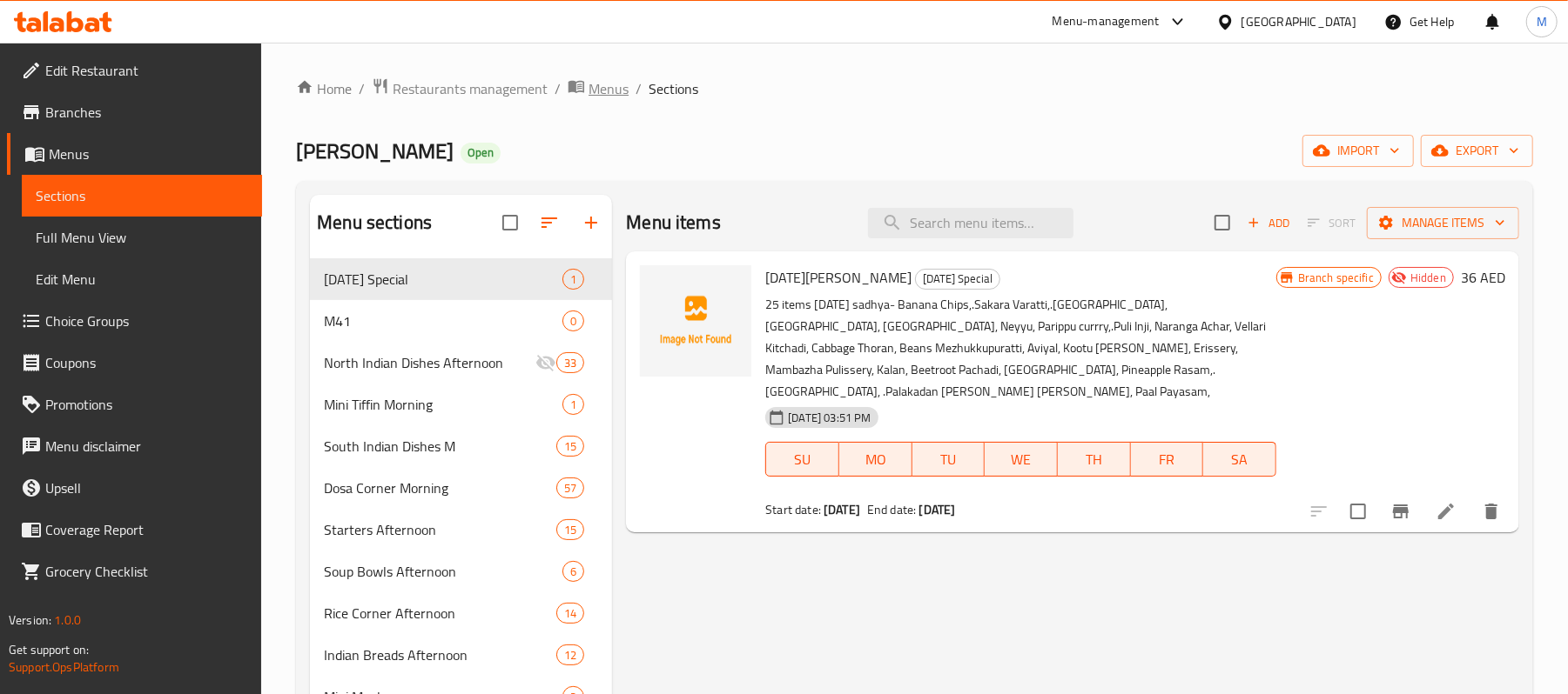
click at [609, 88] on span "Menus" at bounding box center [608, 88] width 40 height 21
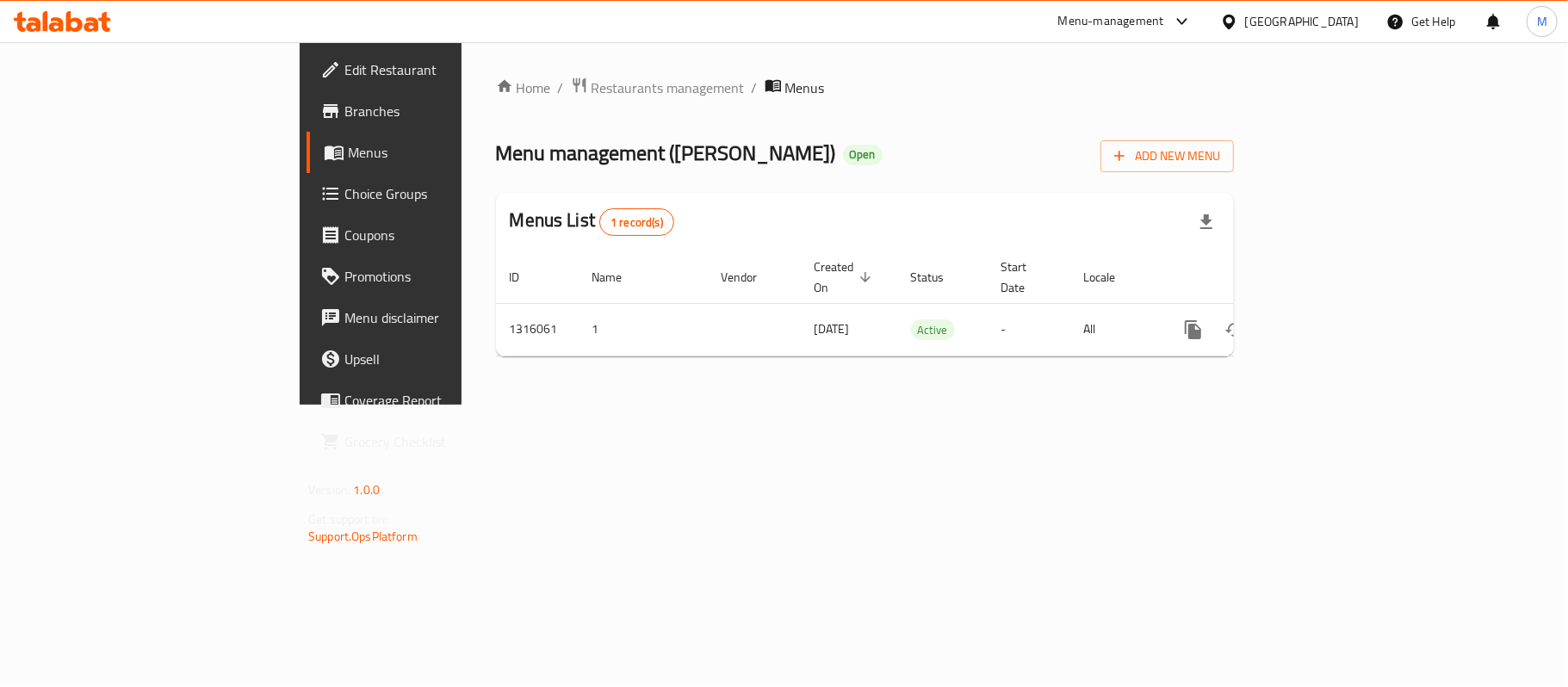
click at [813, 405] on div "Home / Restaurants management / Menus Menu management ( Vasanta Bhavan ) Open A…" at bounding box center [865, 223] width 807 height 362
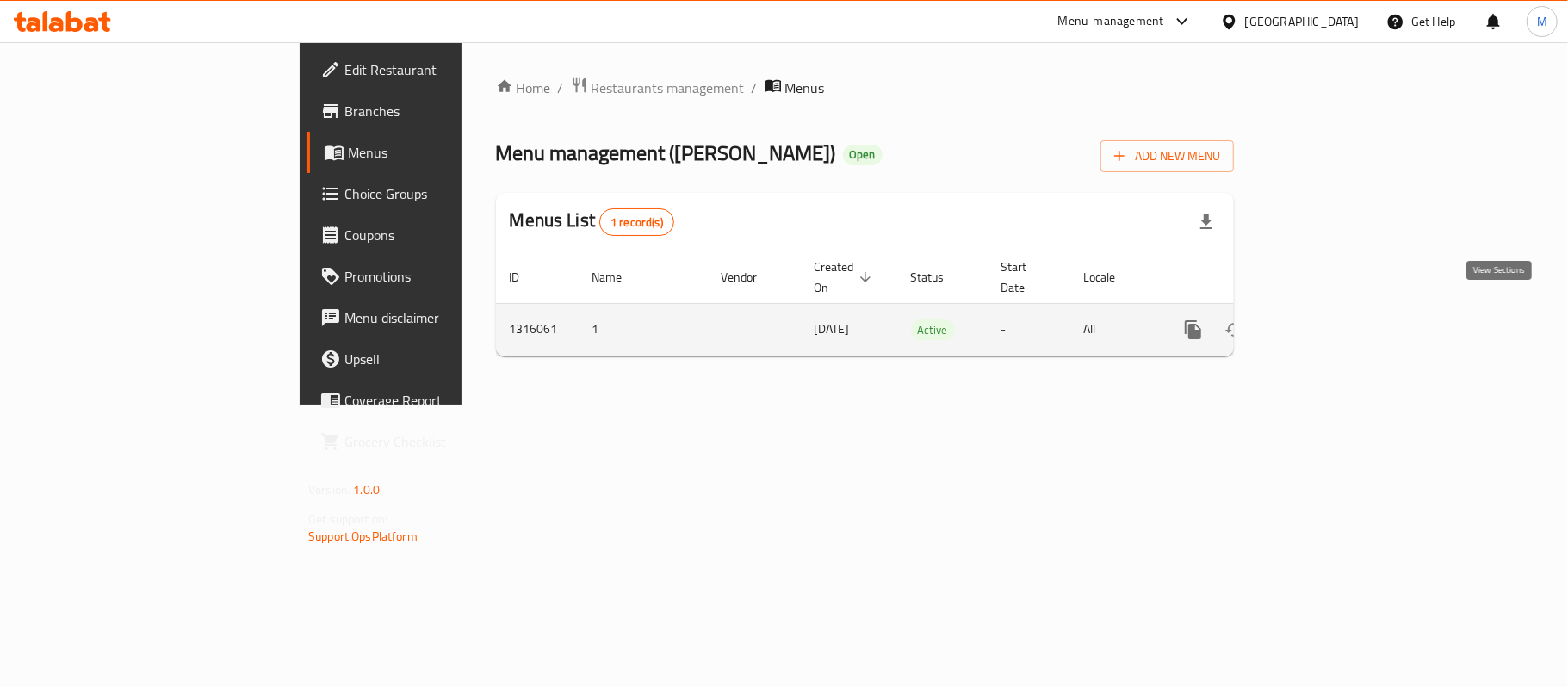
click at [1325, 322] on icon "enhanced table" at bounding box center [1317, 330] width 16 height 16
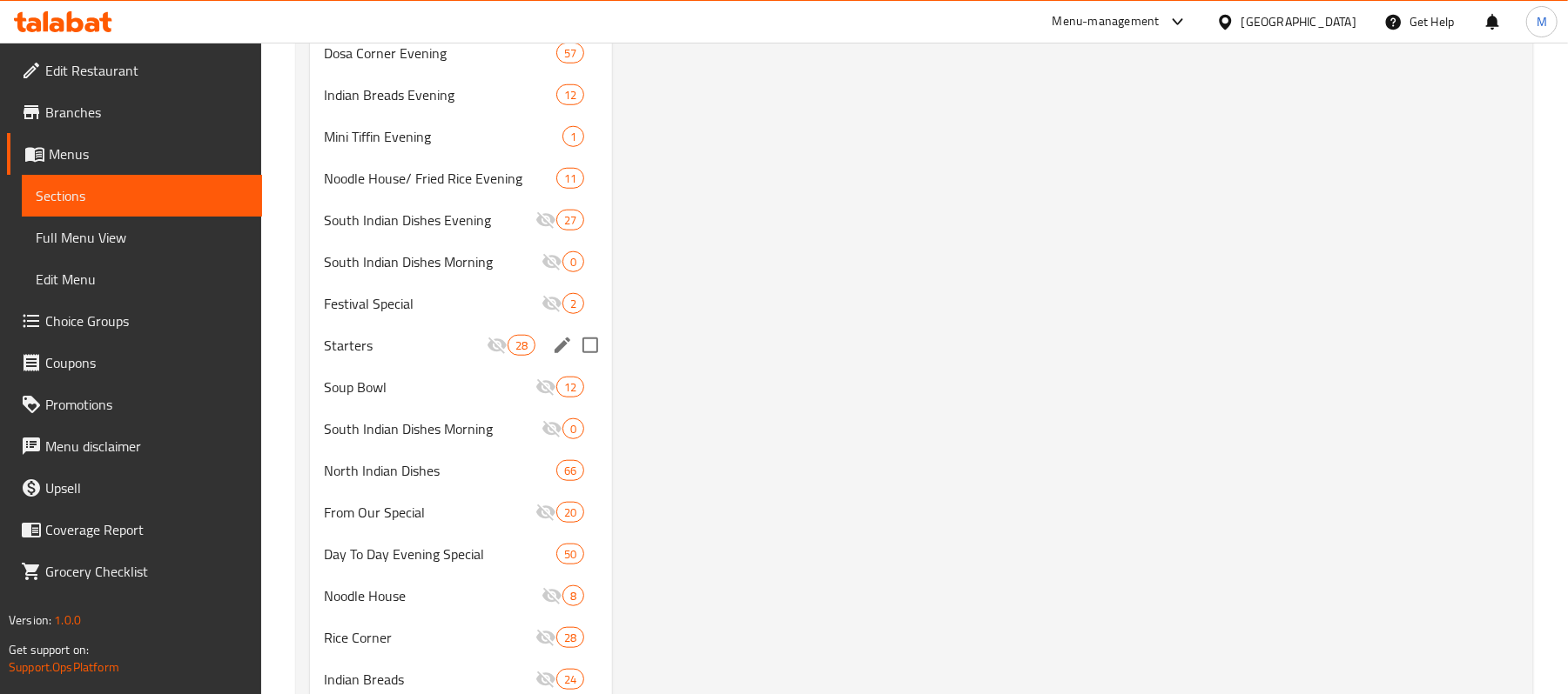
scroll to position [1017, 0]
click at [171, 113] on span "Branches" at bounding box center [146, 112] width 203 height 21
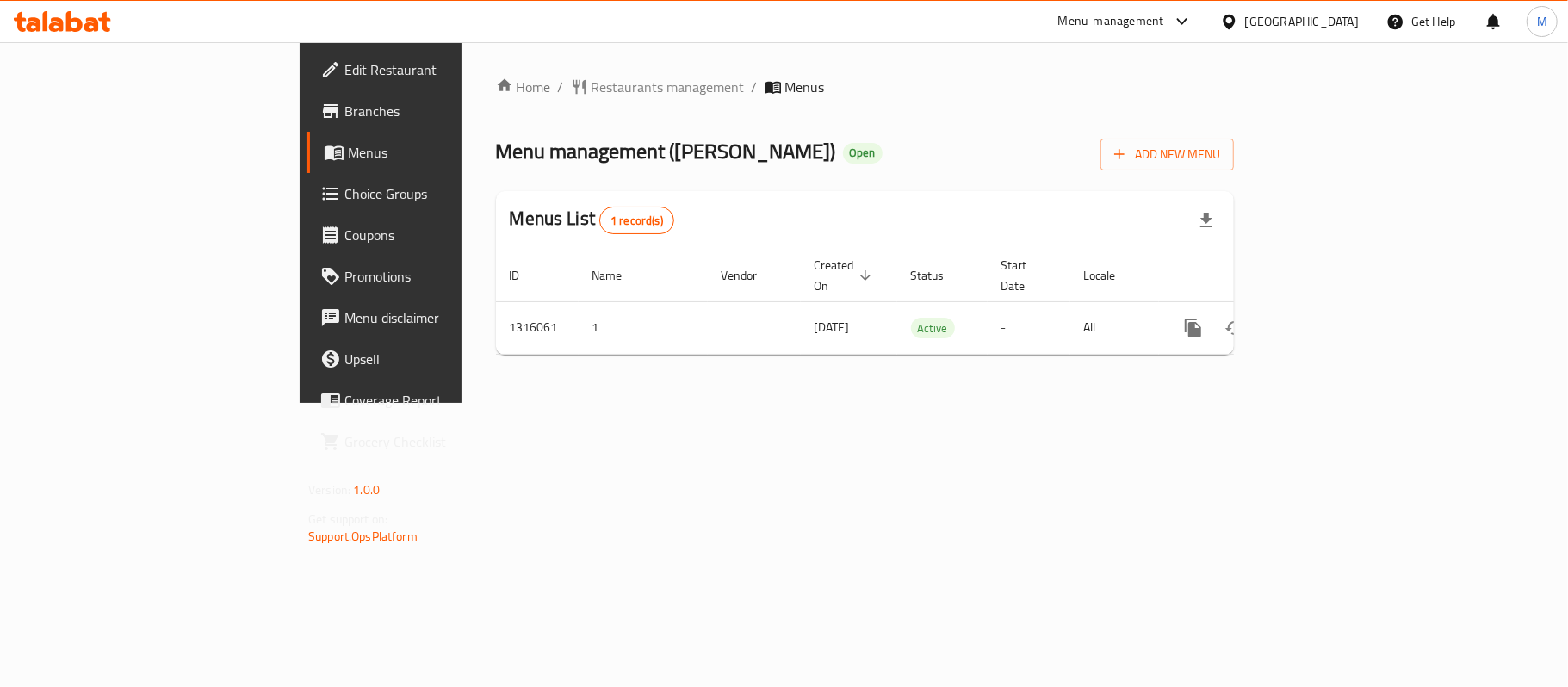
click at [1303, 31] on div "[GEOGRAPHIC_DATA]" at bounding box center [1302, 21] width 114 height 19
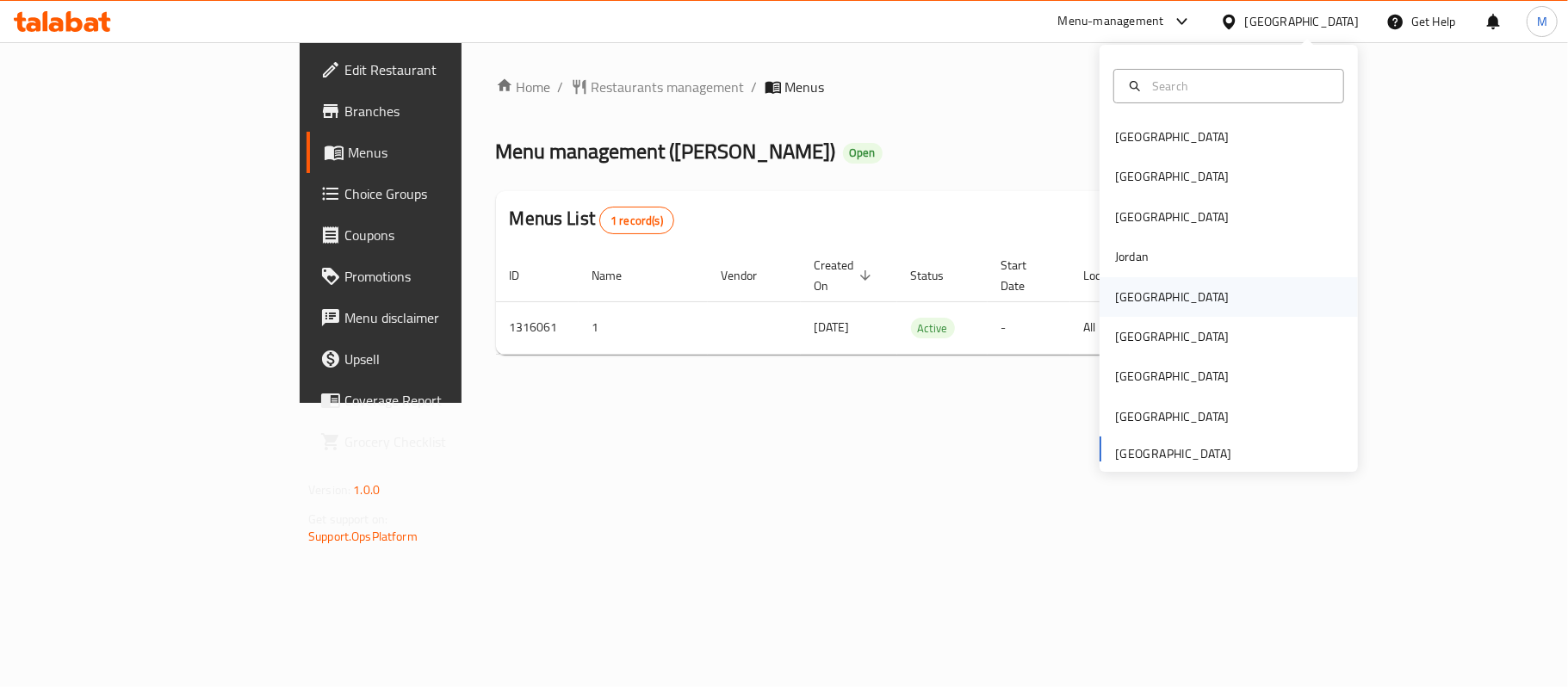
click at [1120, 297] on div "[GEOGRAPHIC_DATA]" at bounding box center [1173, 297] width 114 height 19
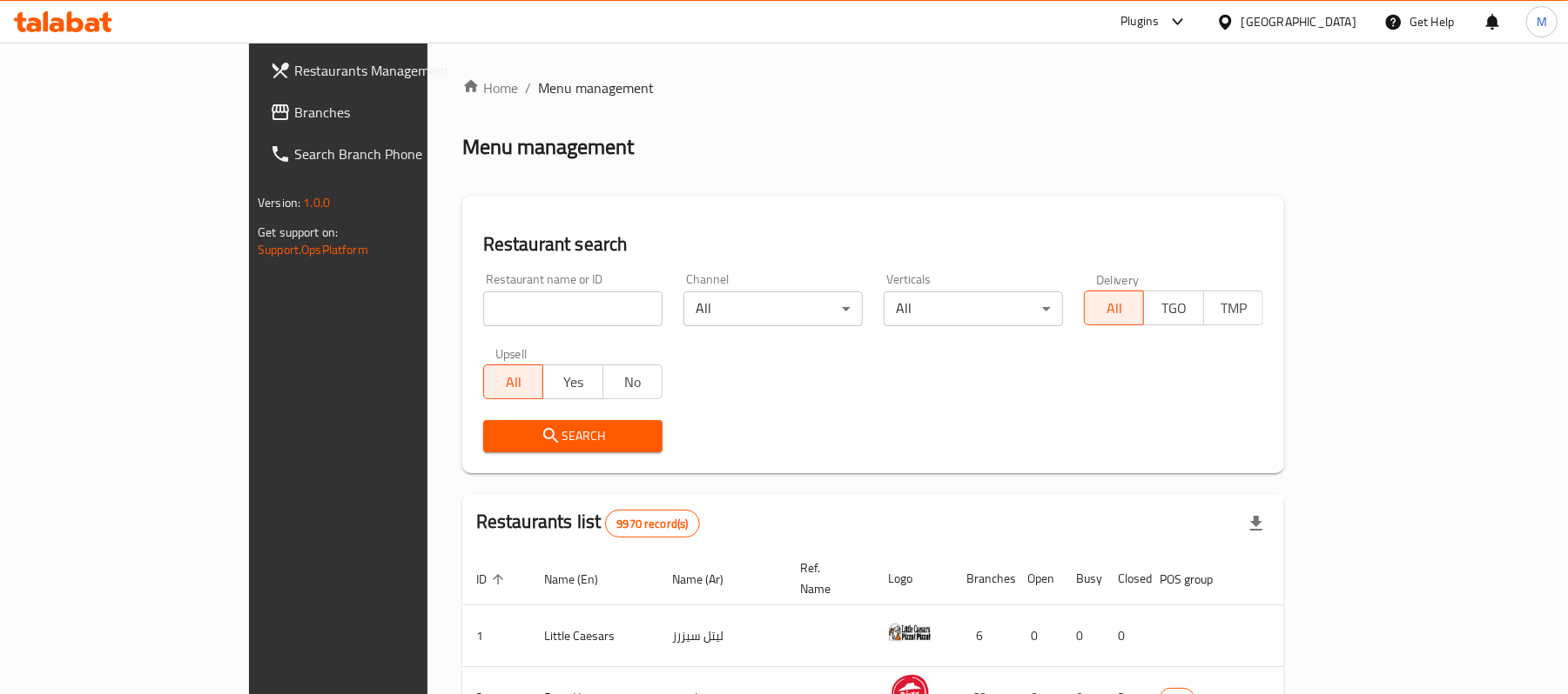
click at [483, 320] on input "search" at bounding box center [572, 308] width 179 height 35
paste input "645091"
type input "645091"
click button "Search" at bounding box center [572, 436] width 179 height 33
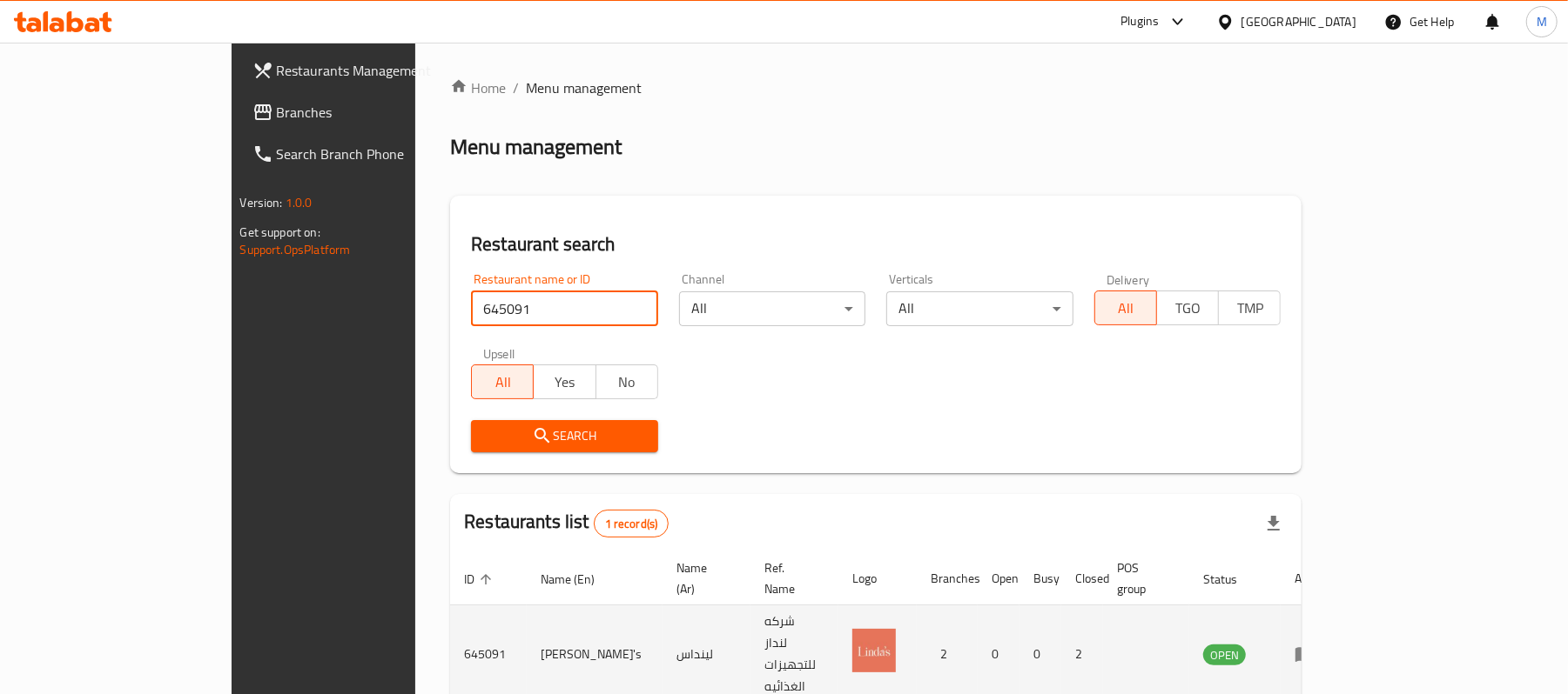
click at [526, 620] on td "Linda's" at bounding box center [594, 653] width 136 height 98
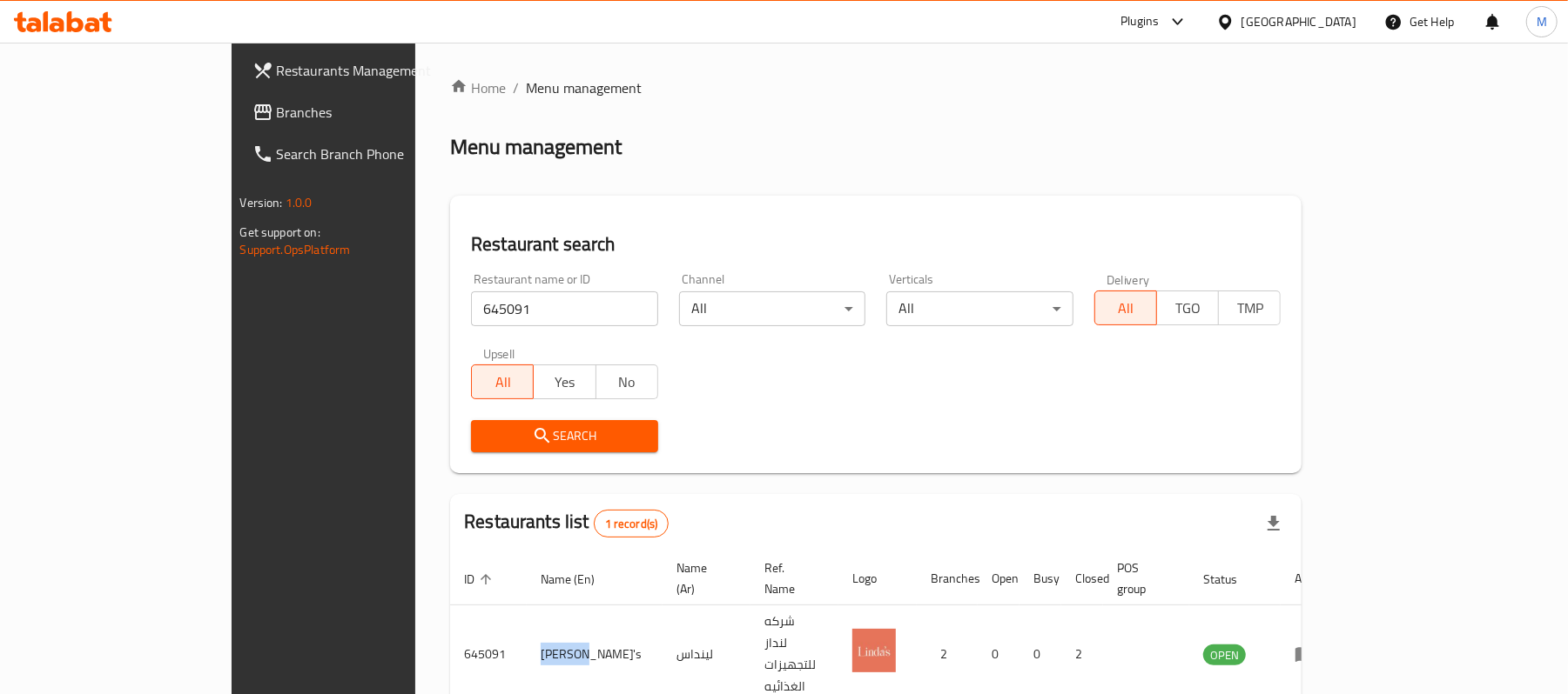
copy td "Linda's"
click at [1347, 22] on div "[GEOGRAPHIC_DATA]" at bounding box center [1299, 21] width 115 height 19
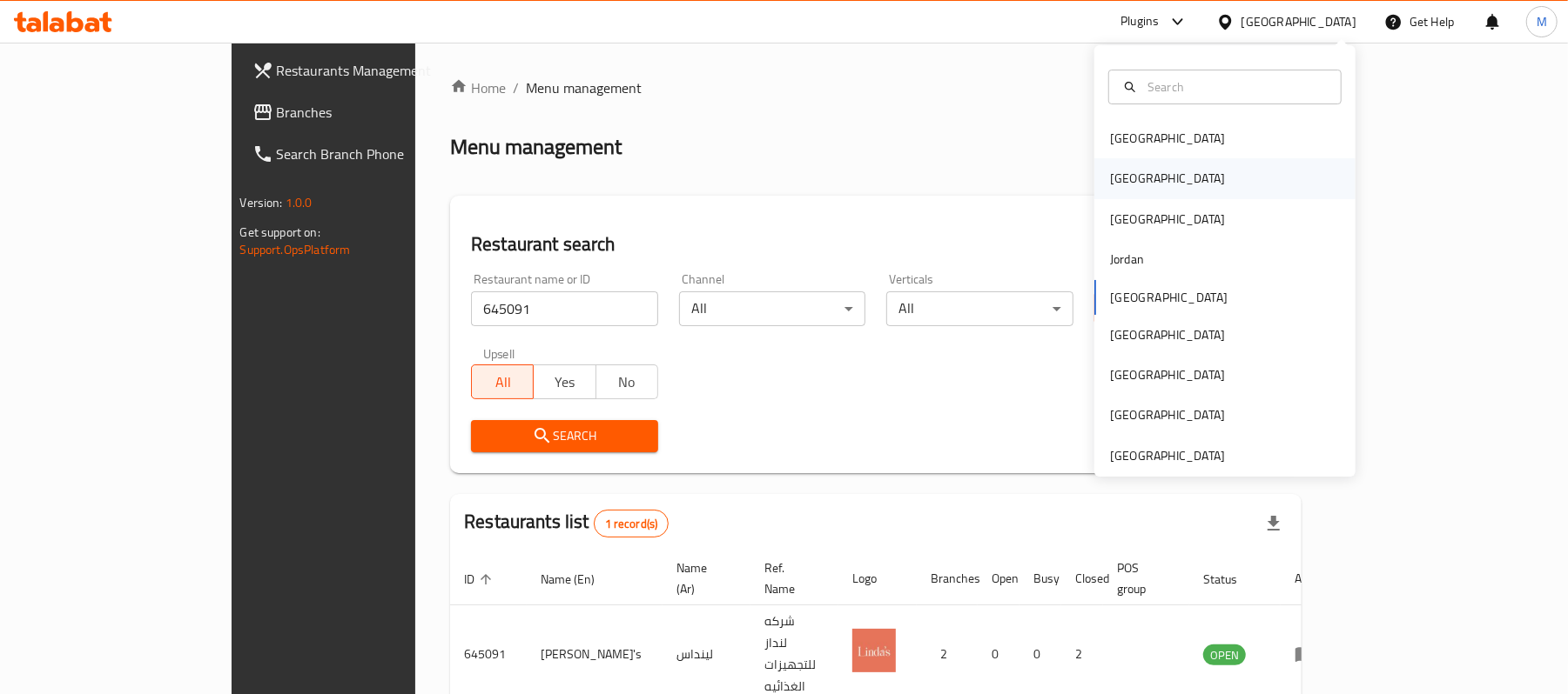
click at [1110, 181] on div "[GEOGRAPHIC_DATA]" at bounding box center [1167, 178] width 115 height 19
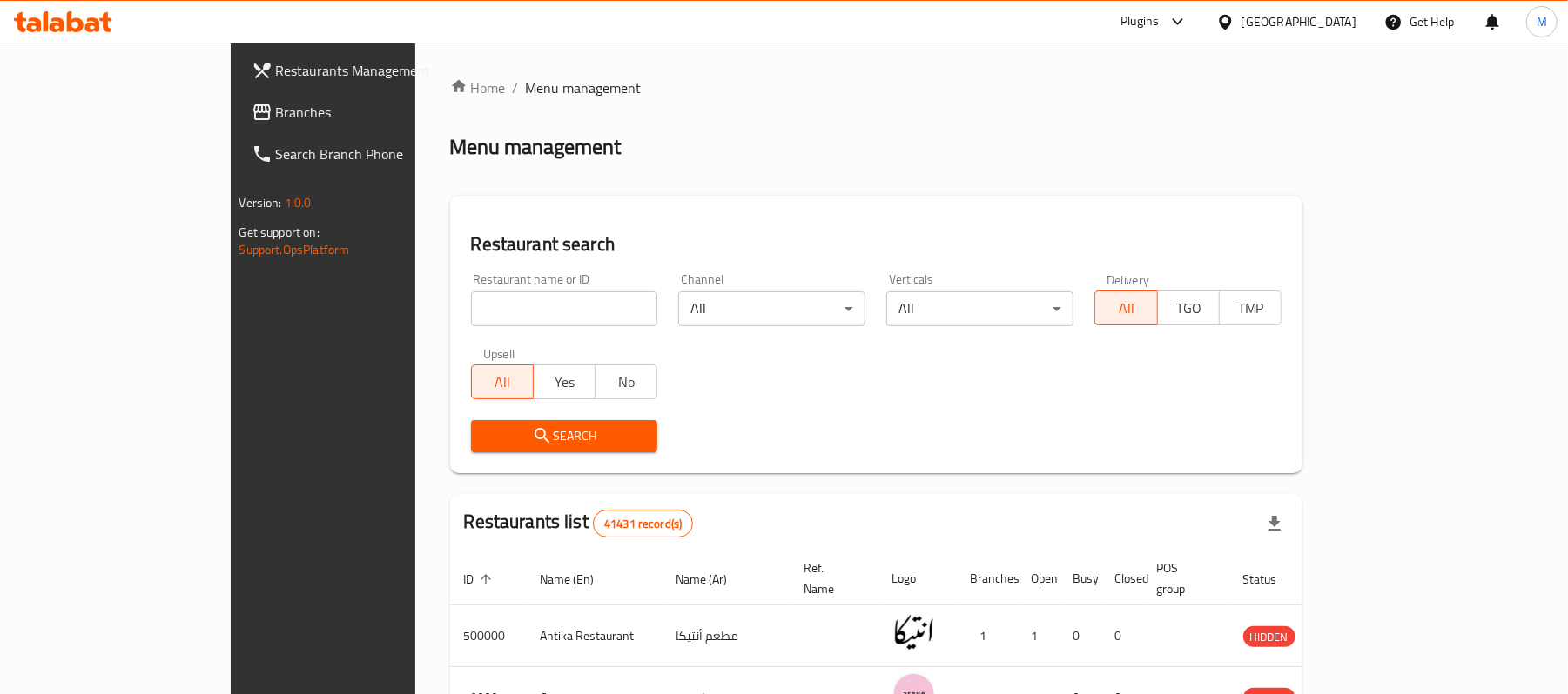
click at [471, 306] on input "search" at bounding box center [564, 308] width 187 height 35
paste input "the burger factory"
type input "the burger factory"
click button "Search" at bounding box center [564, 436] width 187 height 33
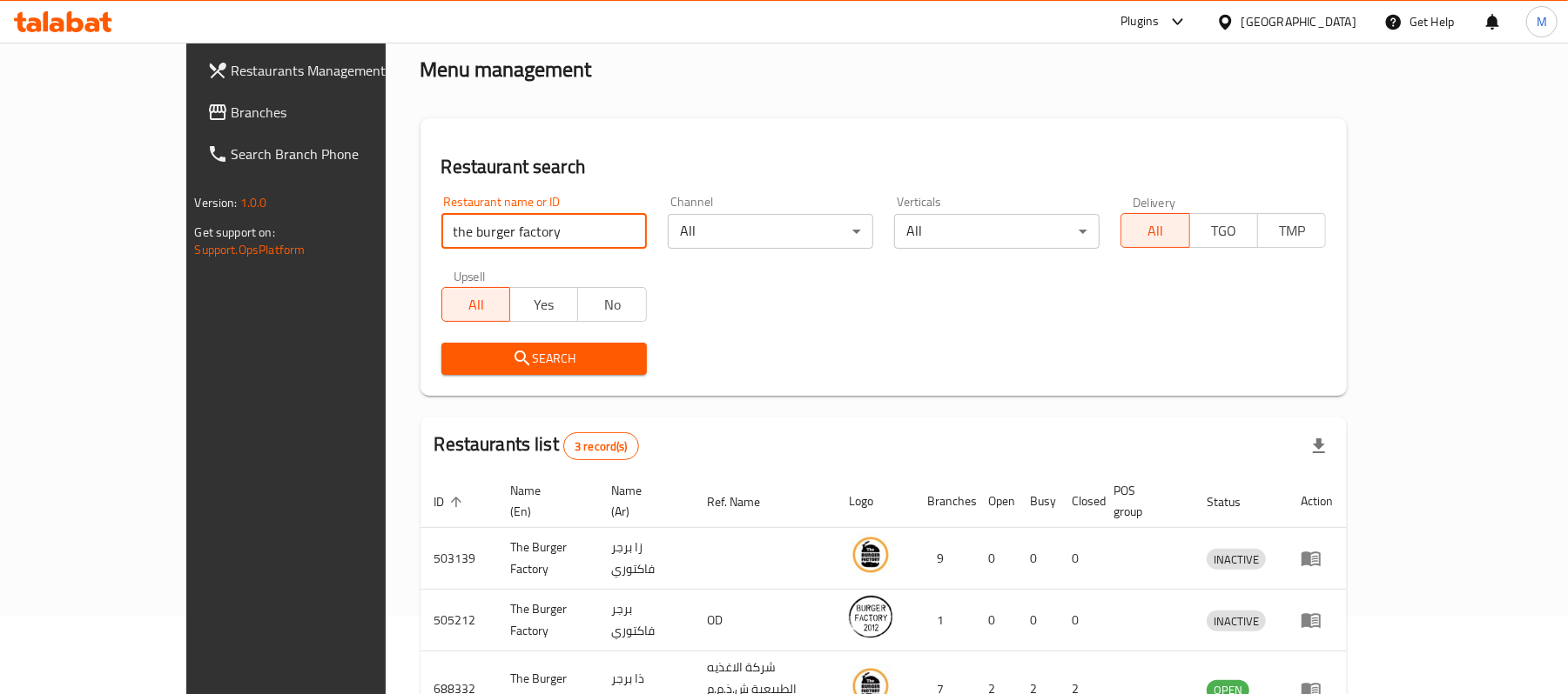
scroll to position [171, 0]
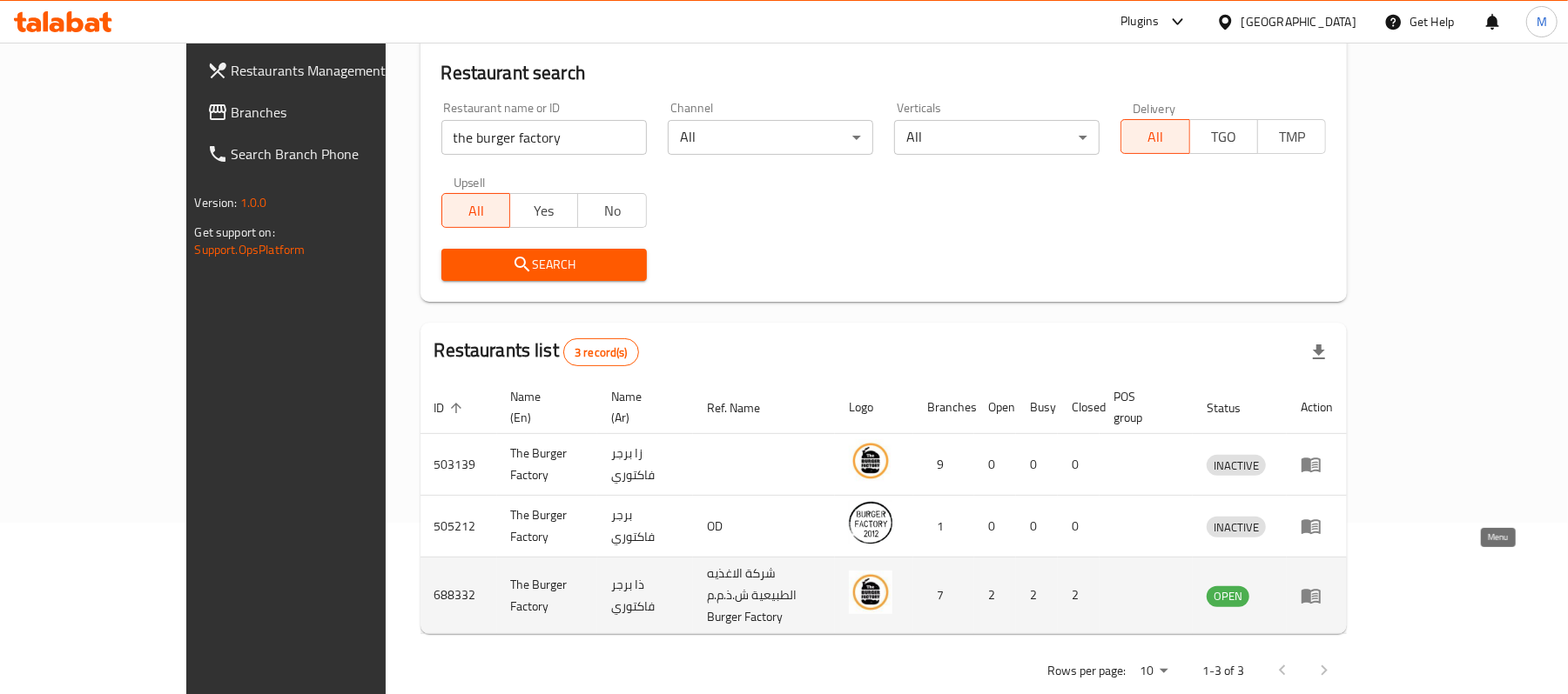
click at [1322, 585] on icon "enhanced table" at bounding box center [1311, 595] width 21 height 21
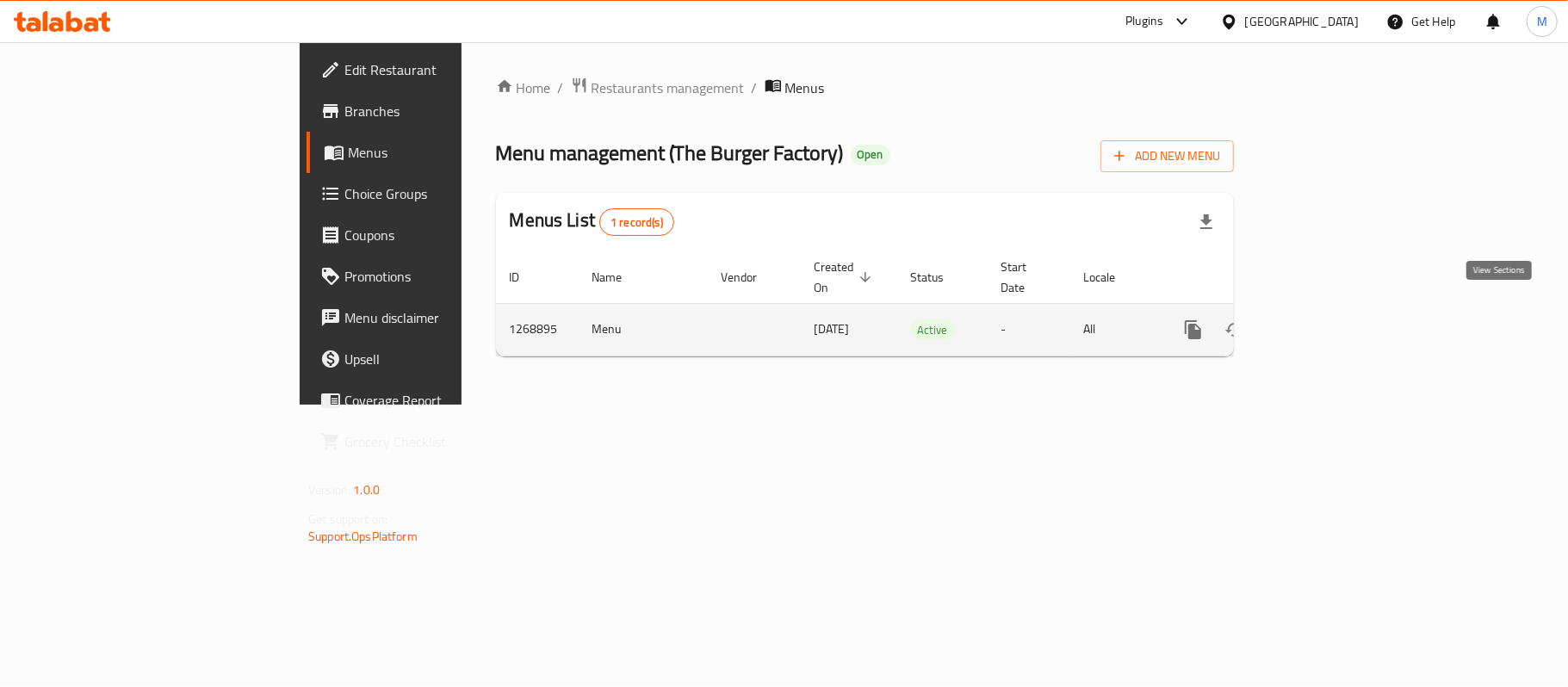
click at [1328, 319] on icon "enhanced table" at bounding box center [1317, 329] width 21 height 21
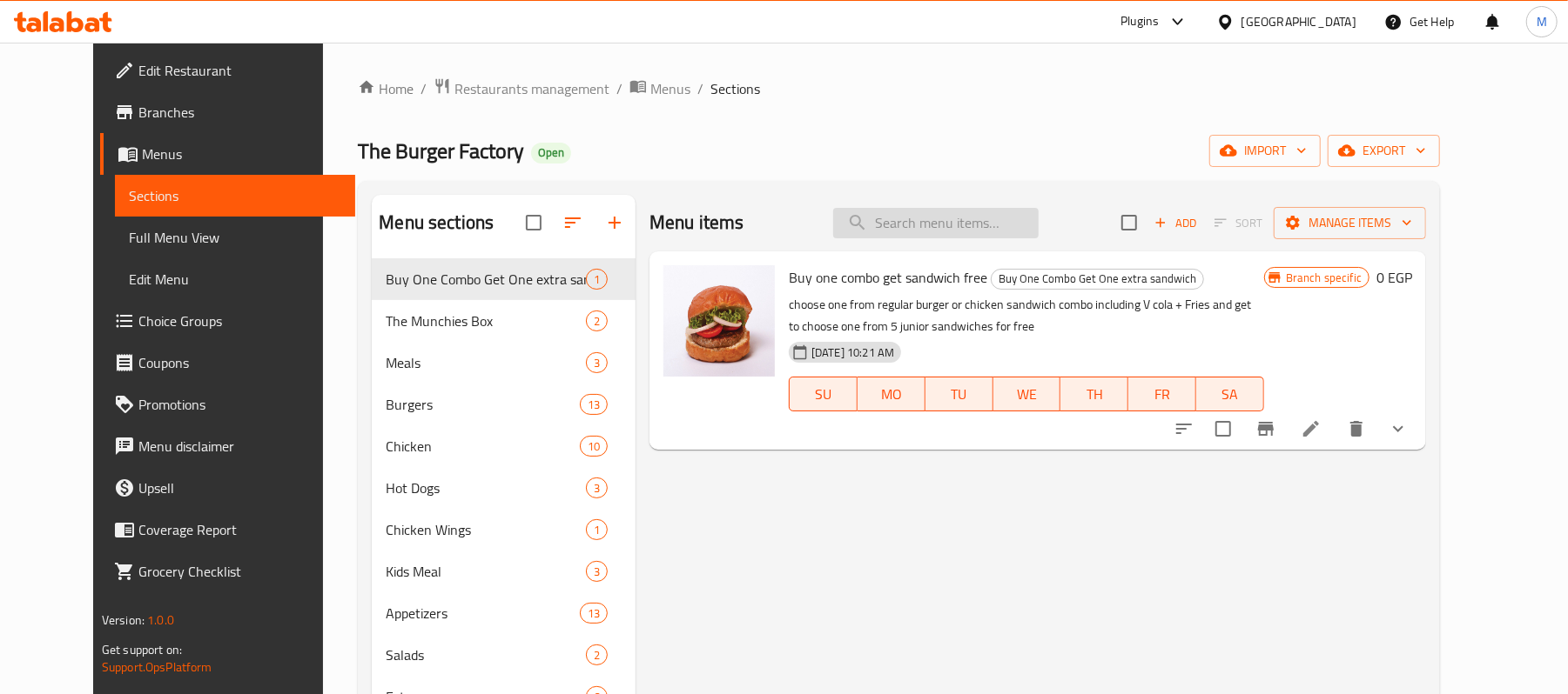
click at [979, 223] on input "search" at bounding box center [936, 222] width 206 height 31
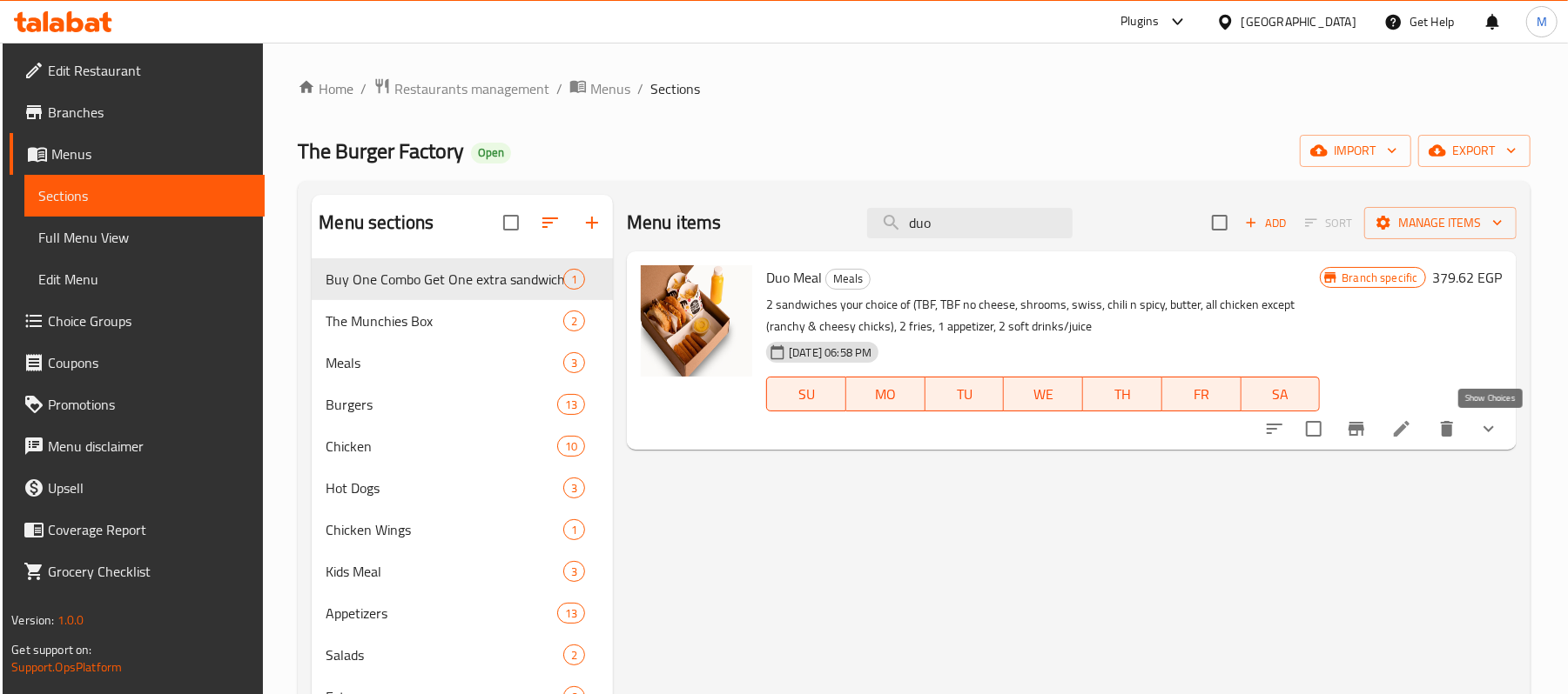
type input "duo"
click at [1494, 435] on icon "show more" at bounding box center [1488, 428] width 21 height 21
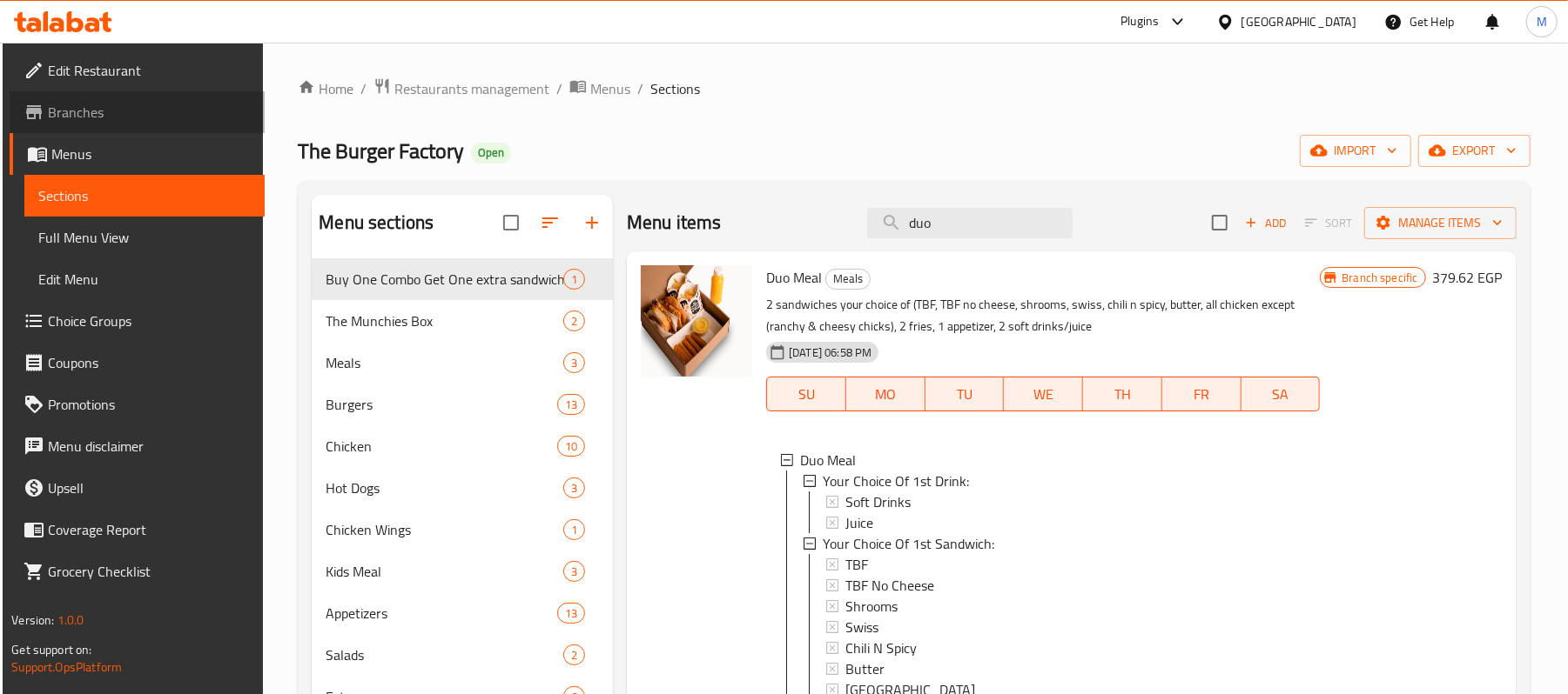
click at [108, 117] on span "Branches" at bounding box center [148, 112] width 203 height 21
